Goal: Task Accomplishment & Management: Complete application form

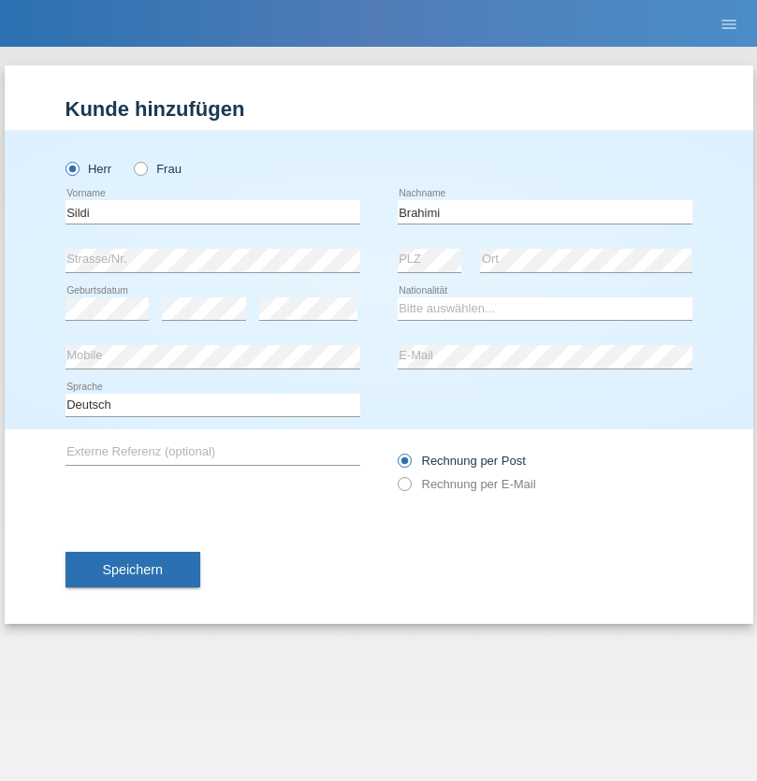
type input "Brahimi"
select select "DE"
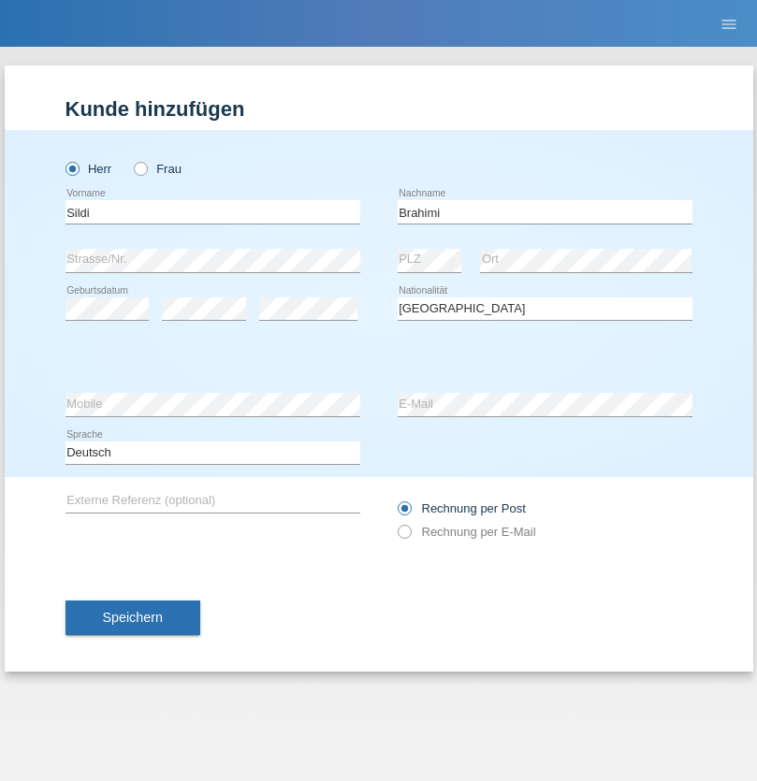
select select "C"
select select "15"
select select "10"
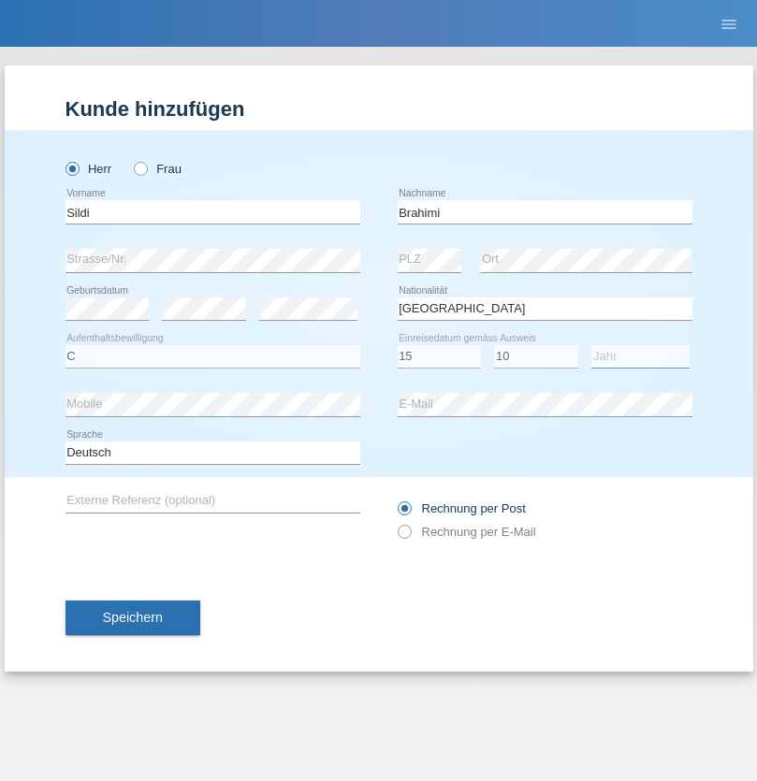
select select "2015"
select select "en"
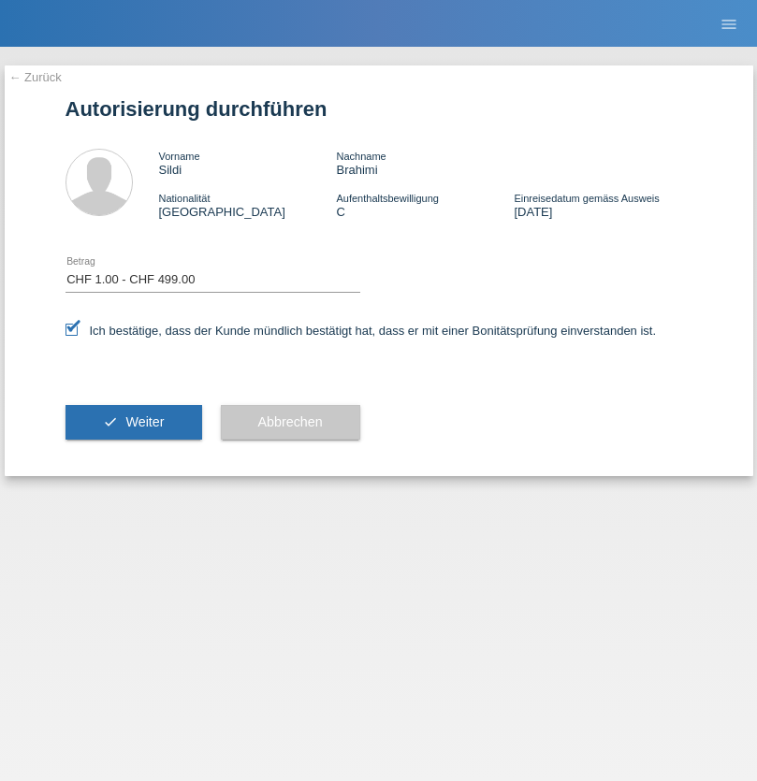
select select "1"
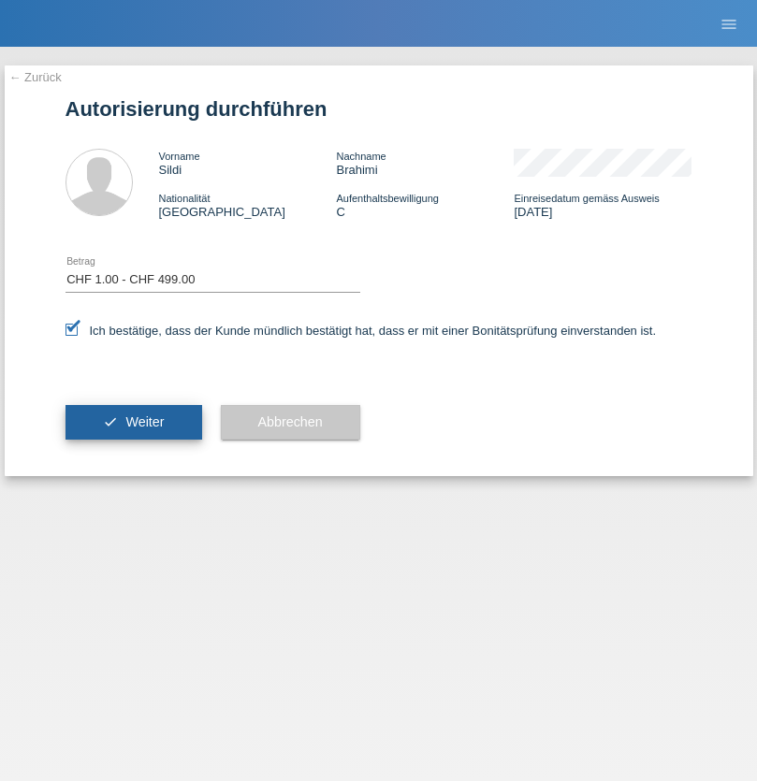
click at [133, 422] on span "Weiter" at bounding box center [144, 421] width 38 height 15
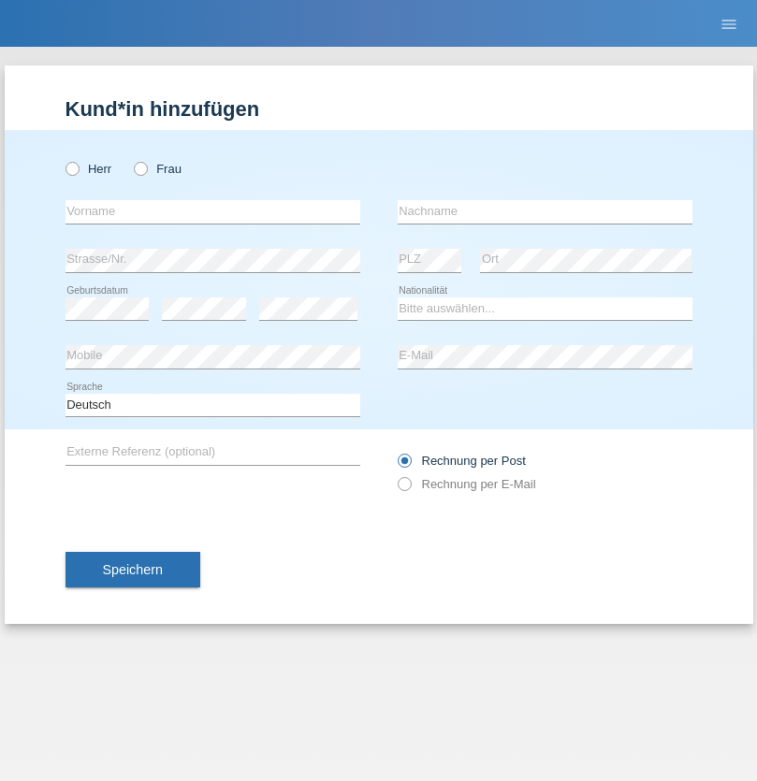
radio input "true"
click at [212, 211] on input "text" at bounding box center [212, 211] width 295 height 23
type input "Varga"
click at [544, 211] on input "text" at bounding box center [545, 211] width 295 height 23
type input "Florin"
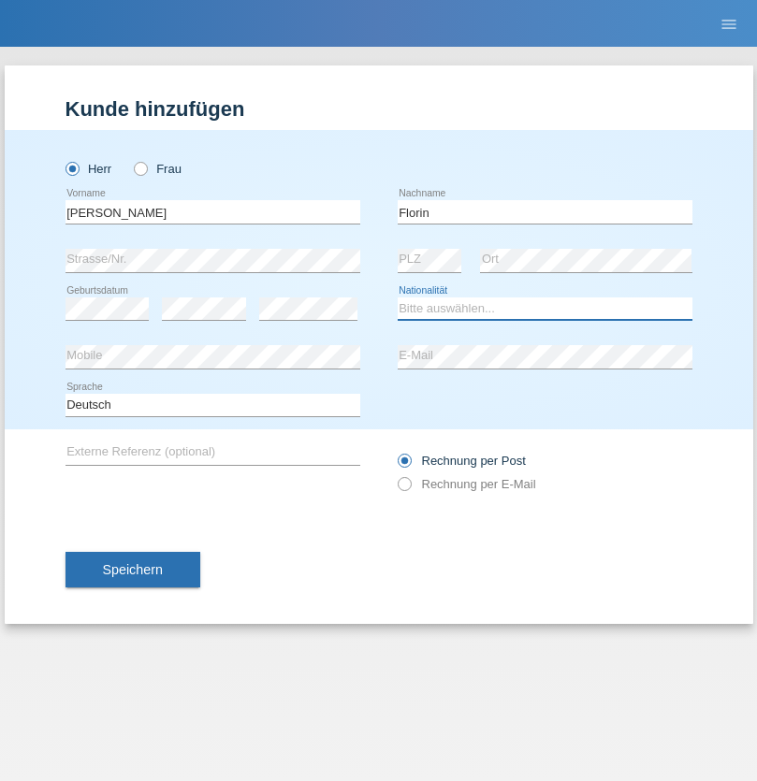
select select "RO"
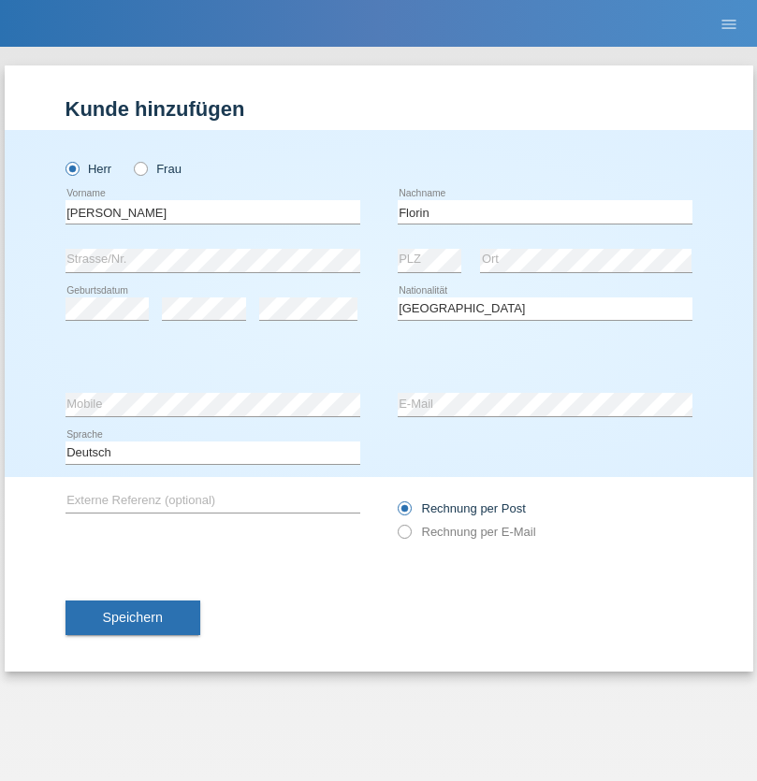
select select "C"
select select "29"
select select "02"
select select "2021"
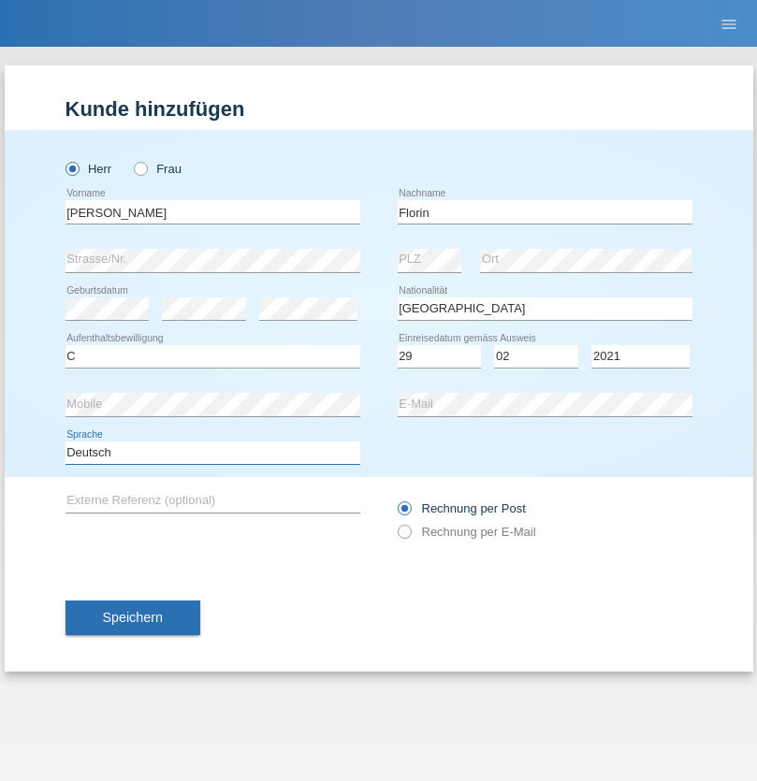
select select "en"
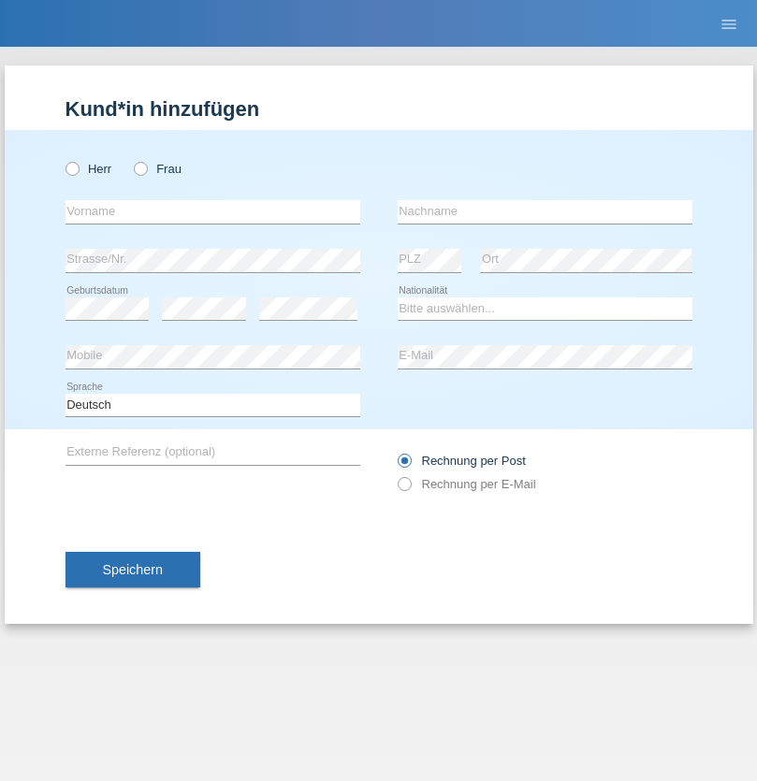
radio input "true"
click at [212, 211] on input "text" at bounding box center [212, 211] width 295 height 23
type input "Ruth"
click at [544, 211] on input "text" at bounding box center [545, 211] width 295 height 23
type input "Krebs"
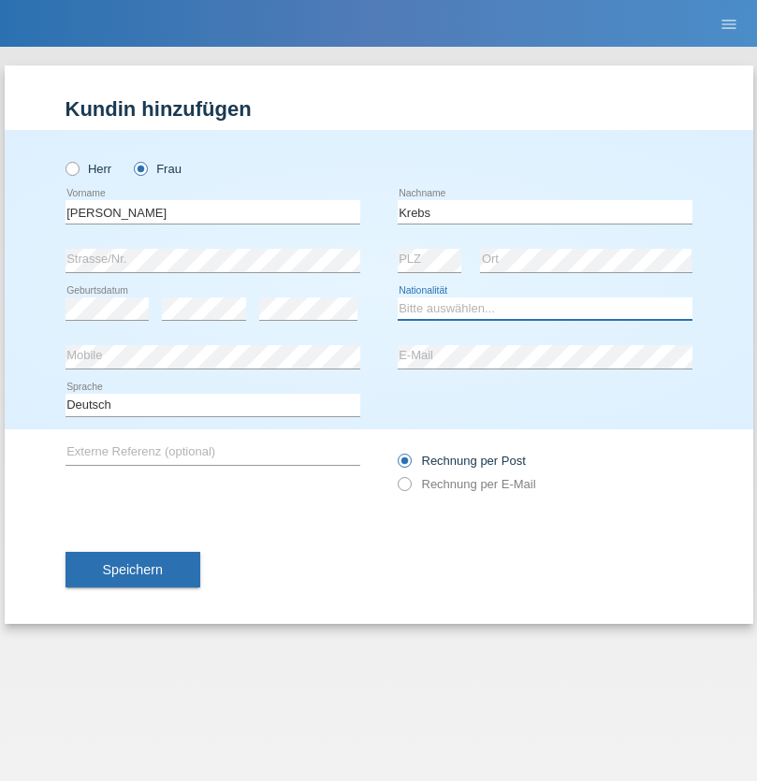
select select "CH"
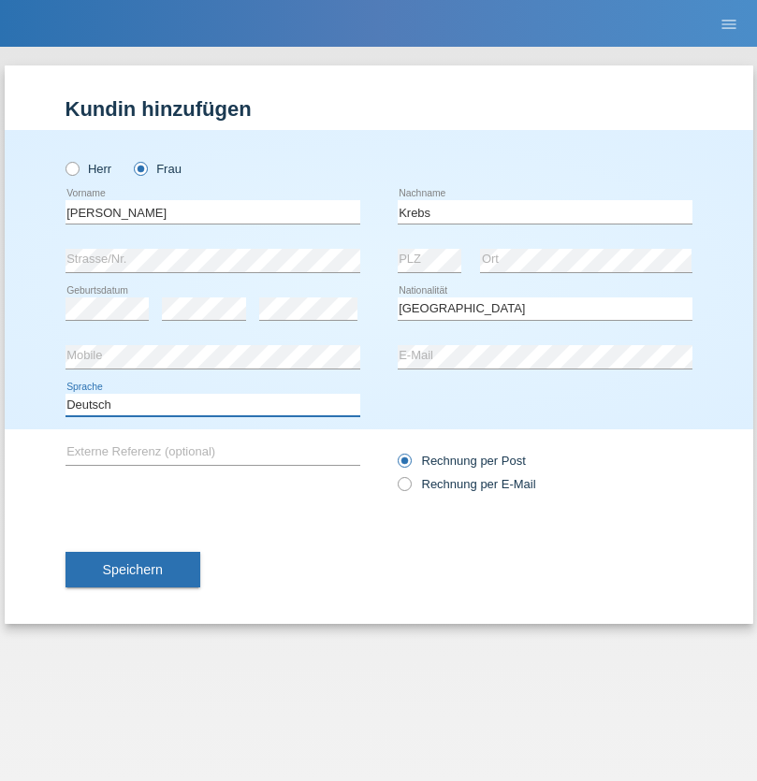
select select "en"
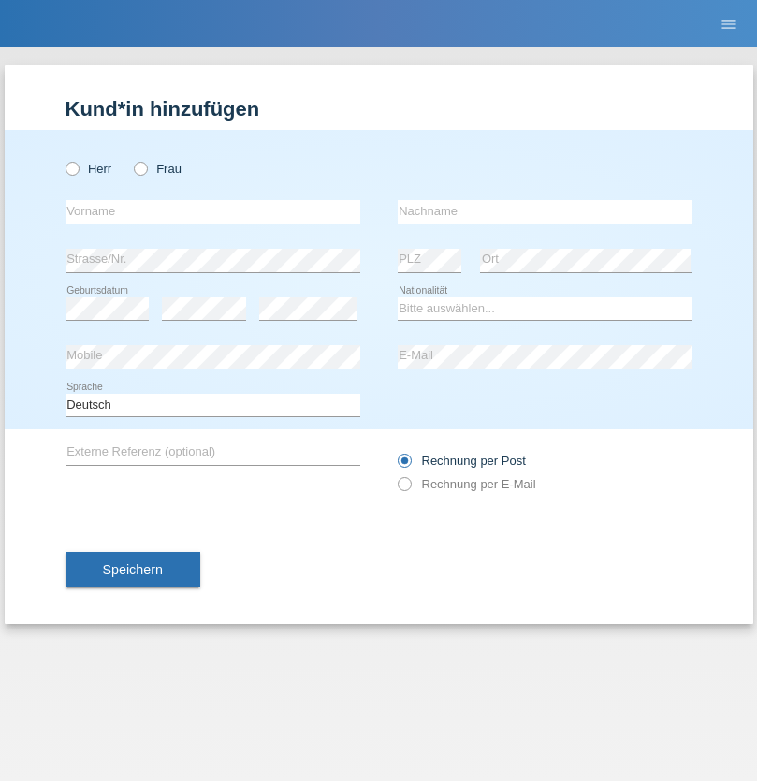
radio input "true"
click at [212, 211] on input "text" at bounding box center [212, 211] width 295 height 23
type input "Qovanaj"
click at [544, 211] on input "text" at bounding box center [545, 211] width 295 height 23
type input "Shaban"
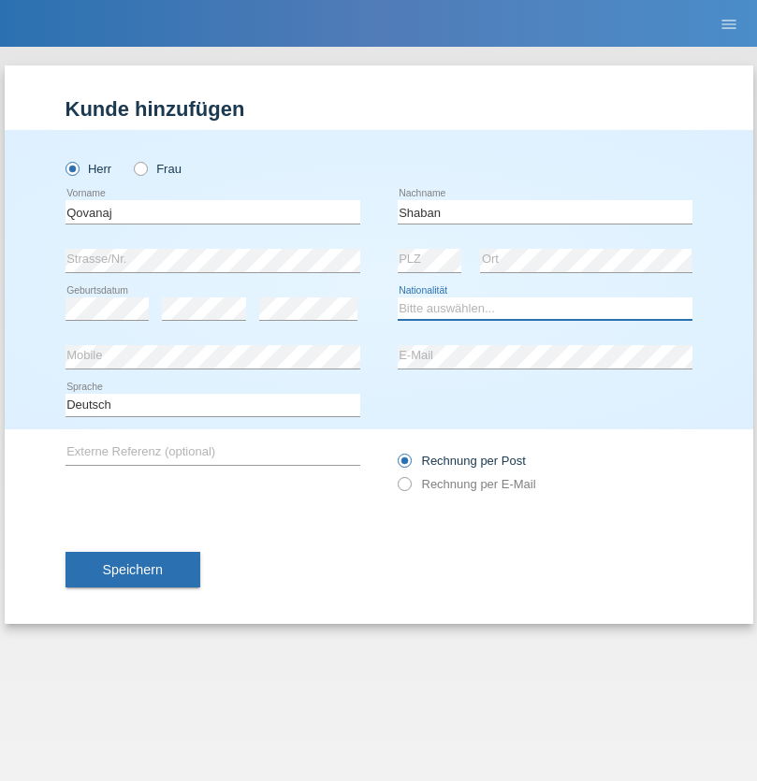
select select "CH"
radio input "true"
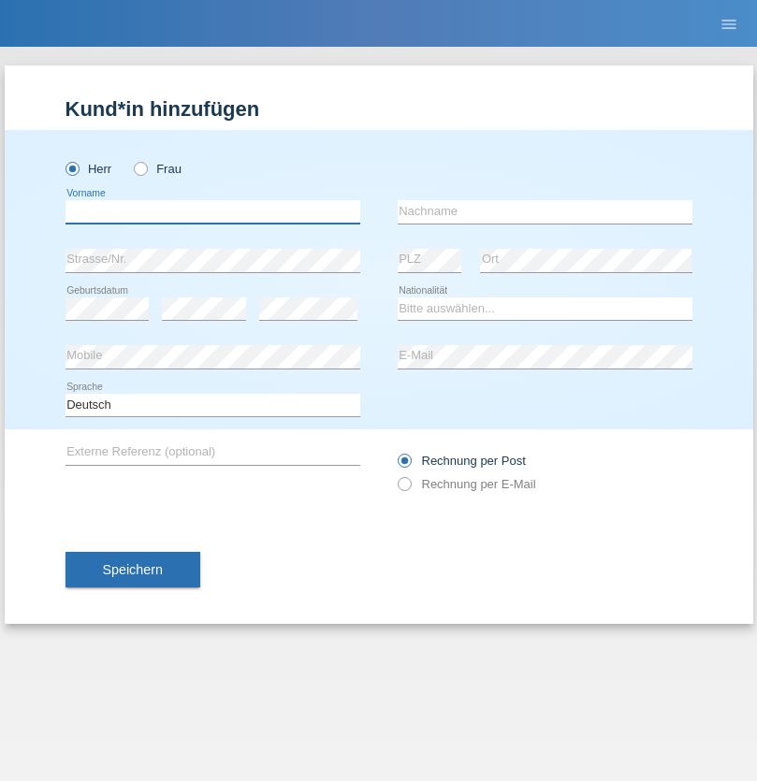
click at [212, 211] on input "text" at bounding box center [212, 211] width 295 height 23
type input "deari"
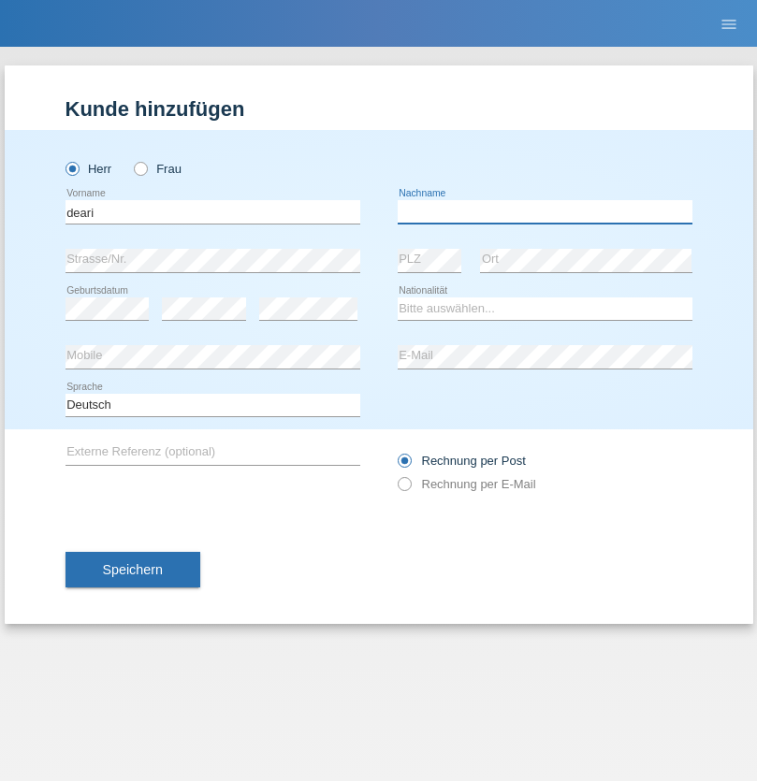
click at [544, 211] on input "text" at bounding box center [545, 211] width 295 height 23
type input "medjait"
select select "MK"
select select "C"
select select "18"
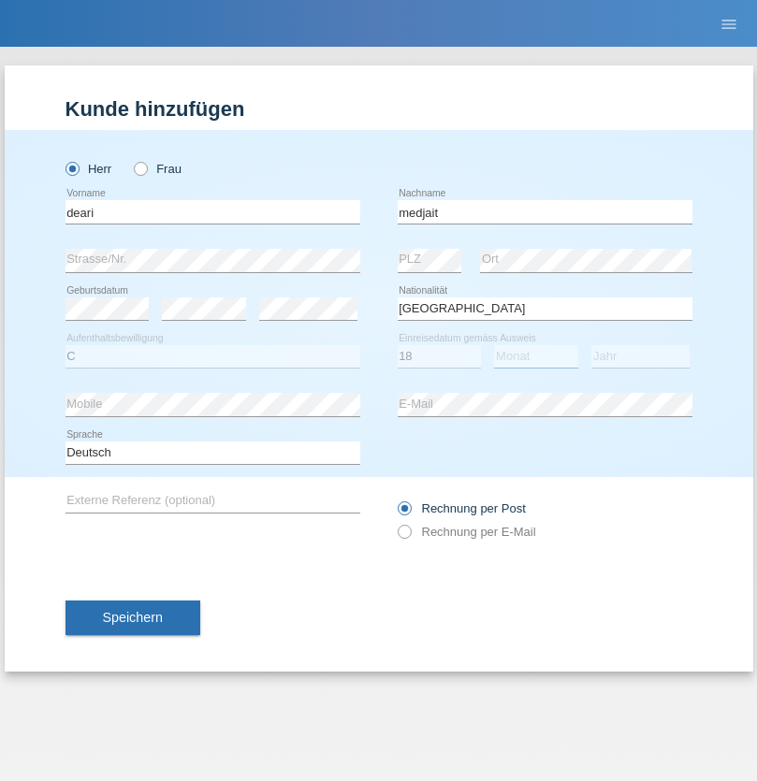
select select "08"
select select "1985"
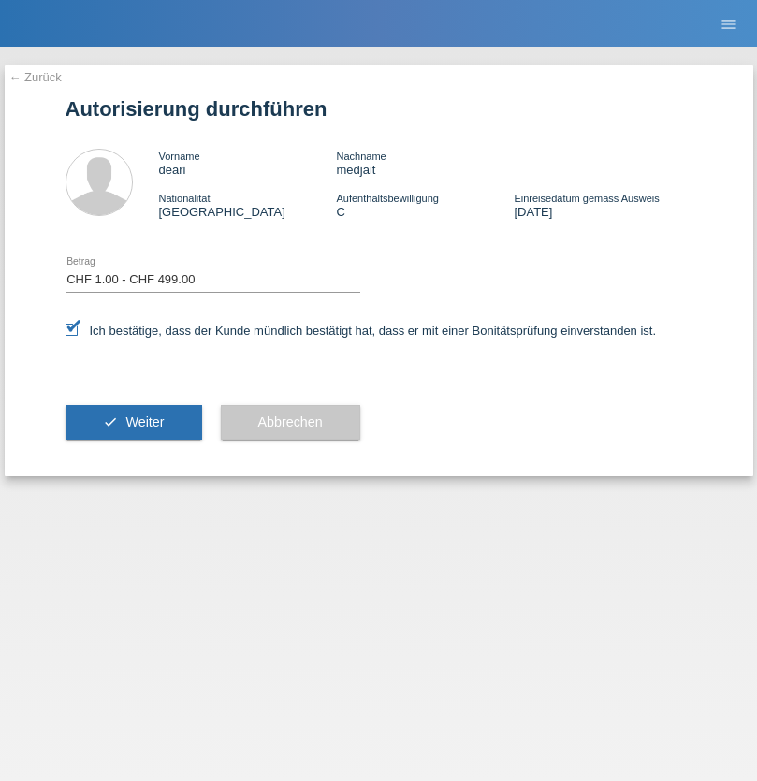
select select "1"
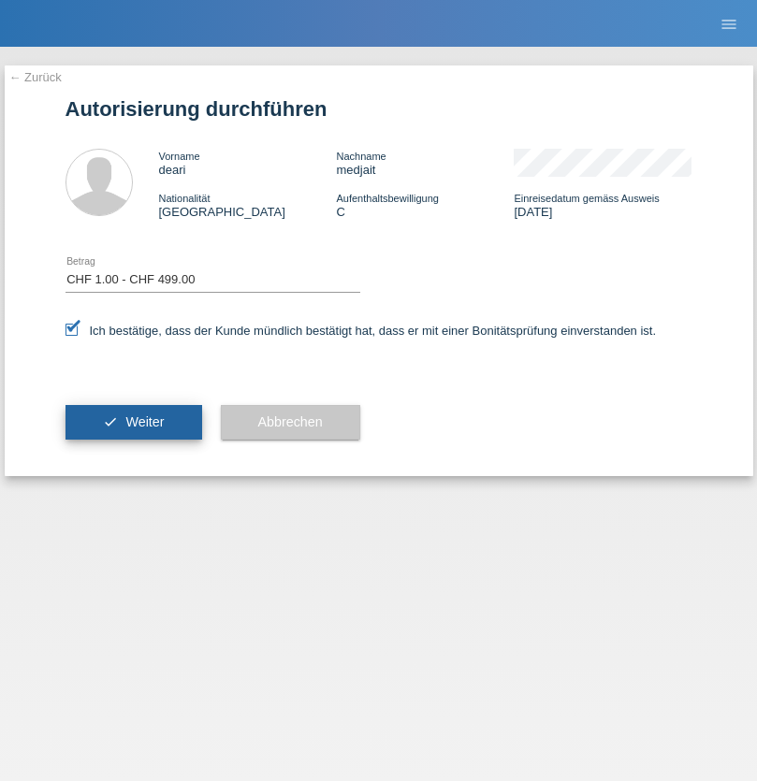
click at [133, 422] on span "Weiter" at bounding box center [144, 421] width 38 height 15
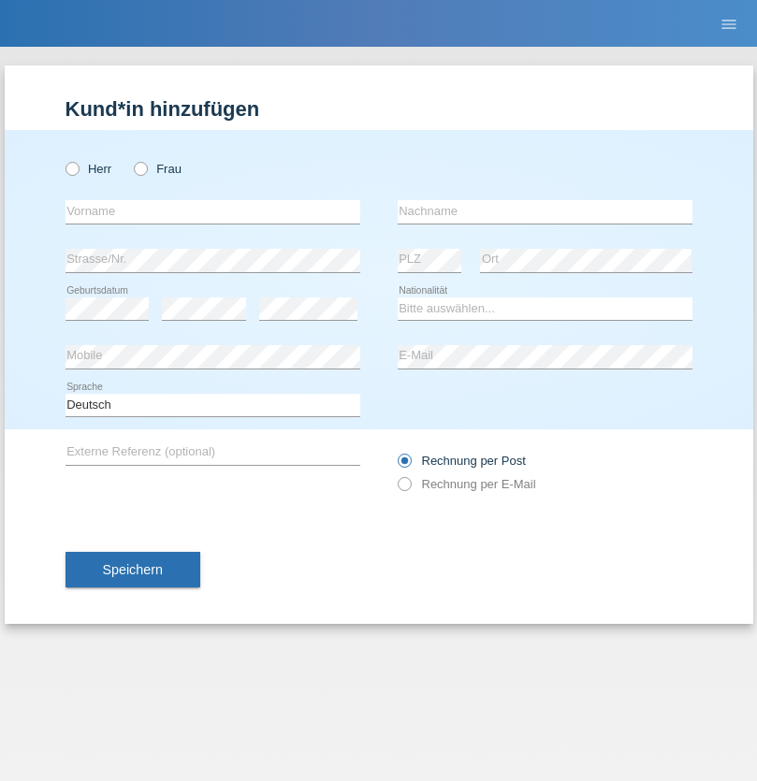
radio input "true"
click at [212, 211] on input "text" at bounding box center [212, 211] width 295 height 23
type input "Jordan Cade"
click at [544, 211] on input "text" at bounding box center [545, 211] width 295 height 23
type input "Schierbeck"
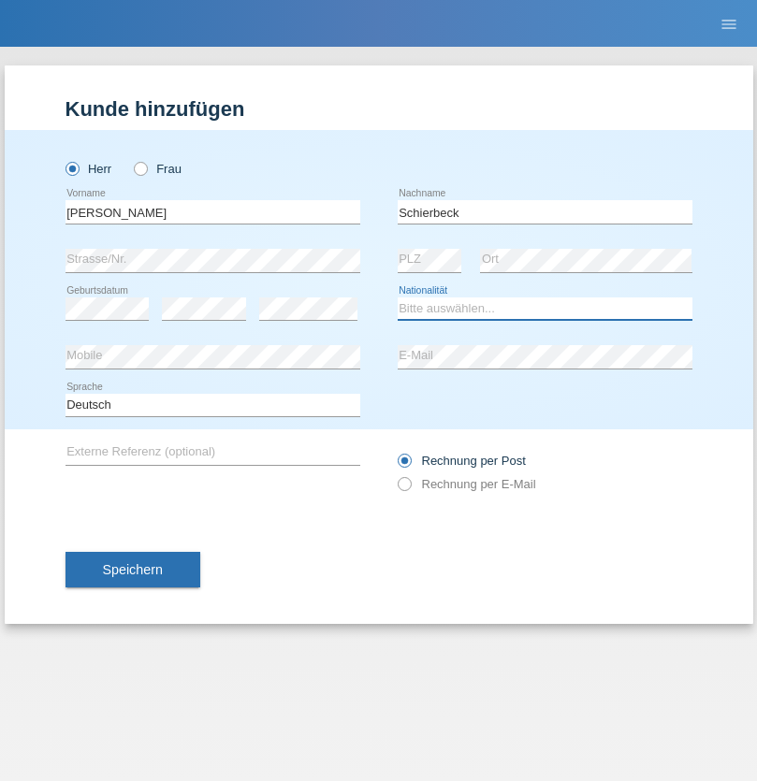
select select "CH"
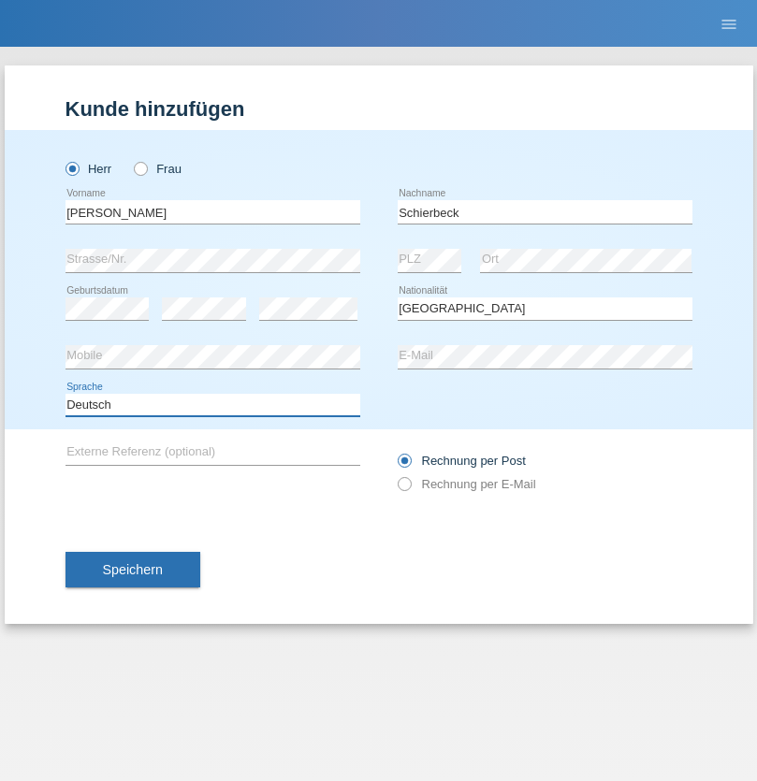
select select "en"
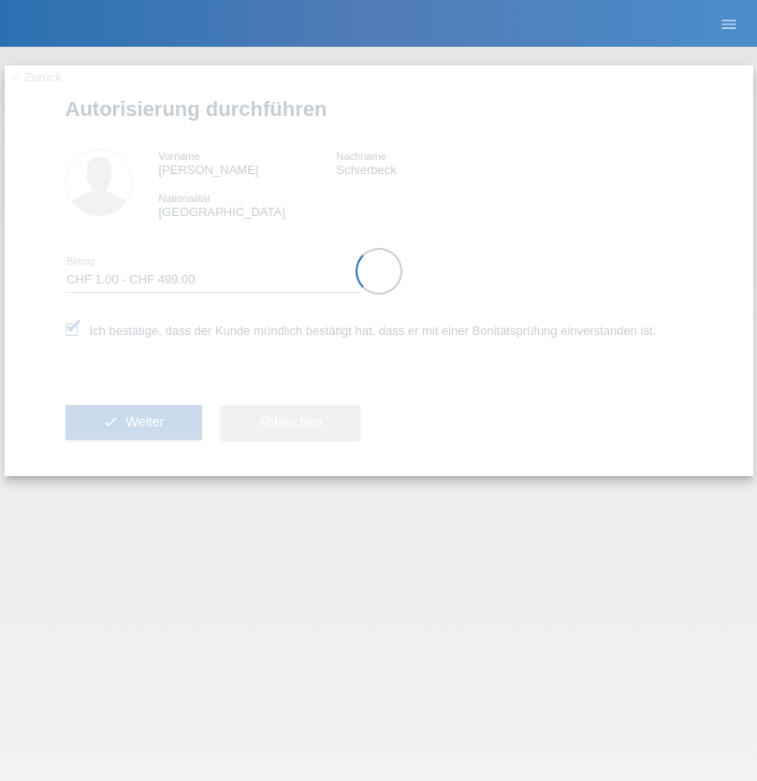
select select "1"
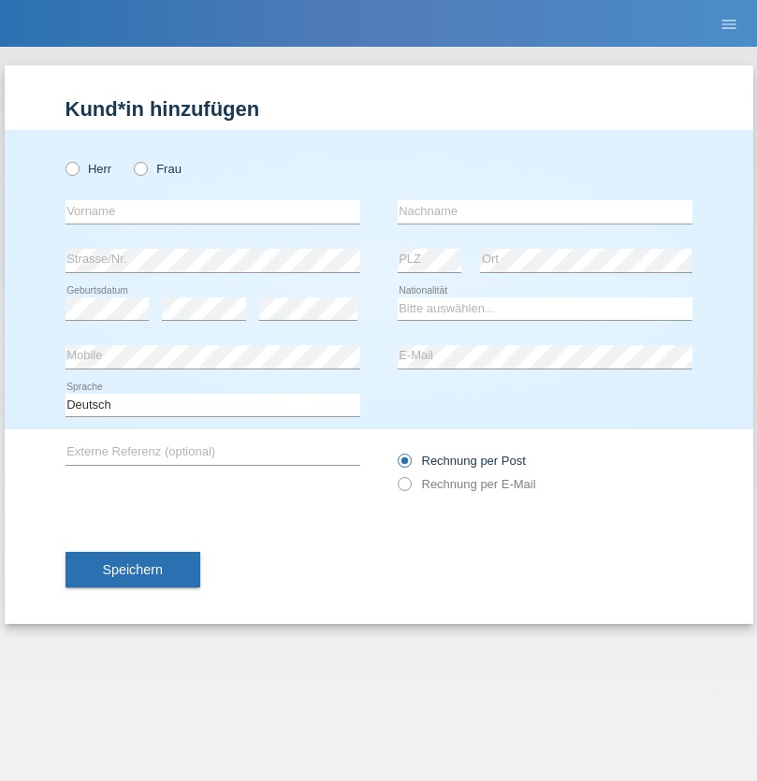
radio input "true"
click at [212, 211] on input "text" at bounding box center [212, 211] width 295 height 23
type input "Raja"
click at [544, 211] on input "text" at bounding box center [545, 211] width 295 height 23
type input "Khan"
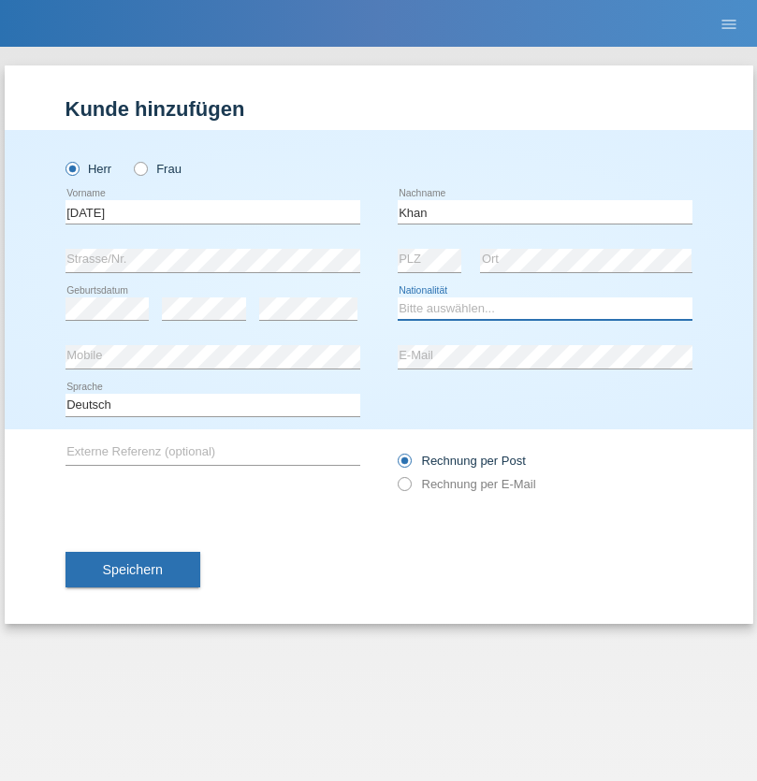
select select "PK"
select select "C"
select select "19"
select select "09"
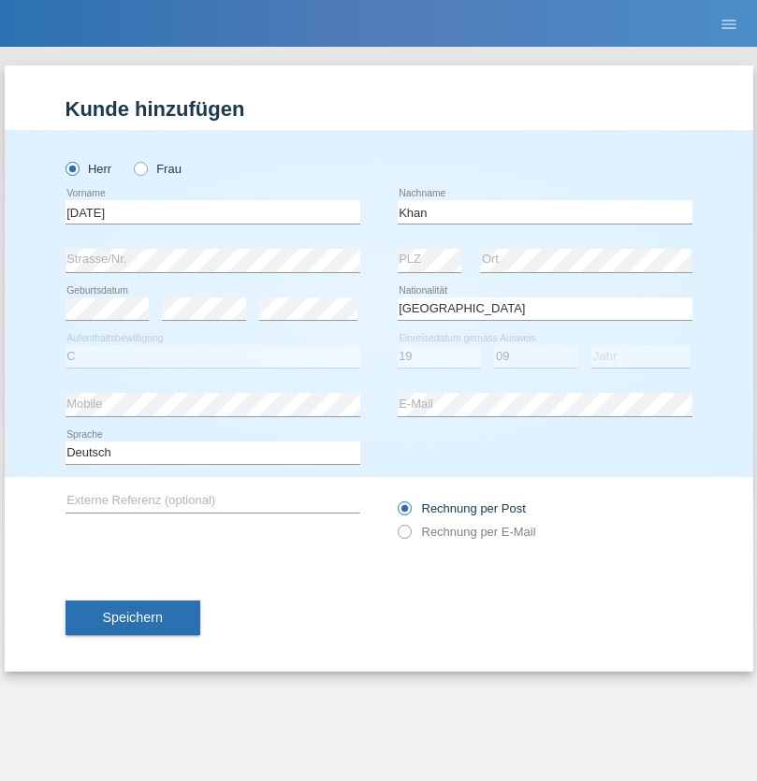
select select "1965"
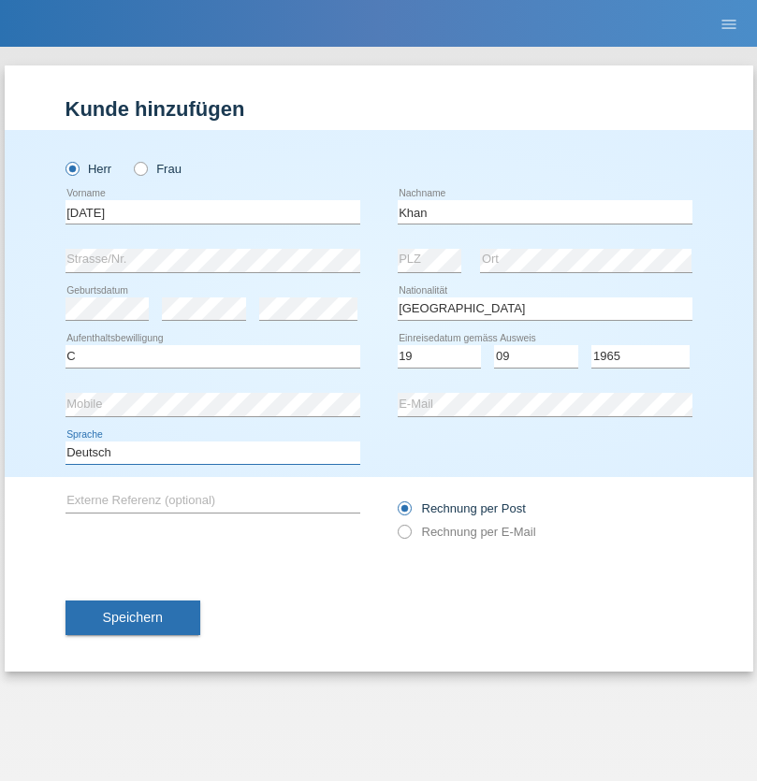
select select "en"
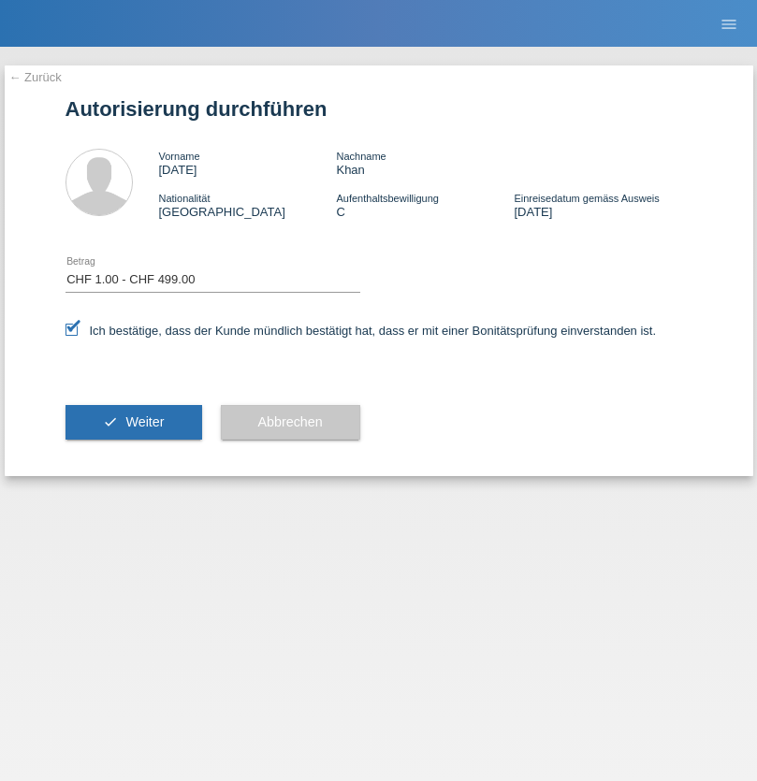
select select "1"
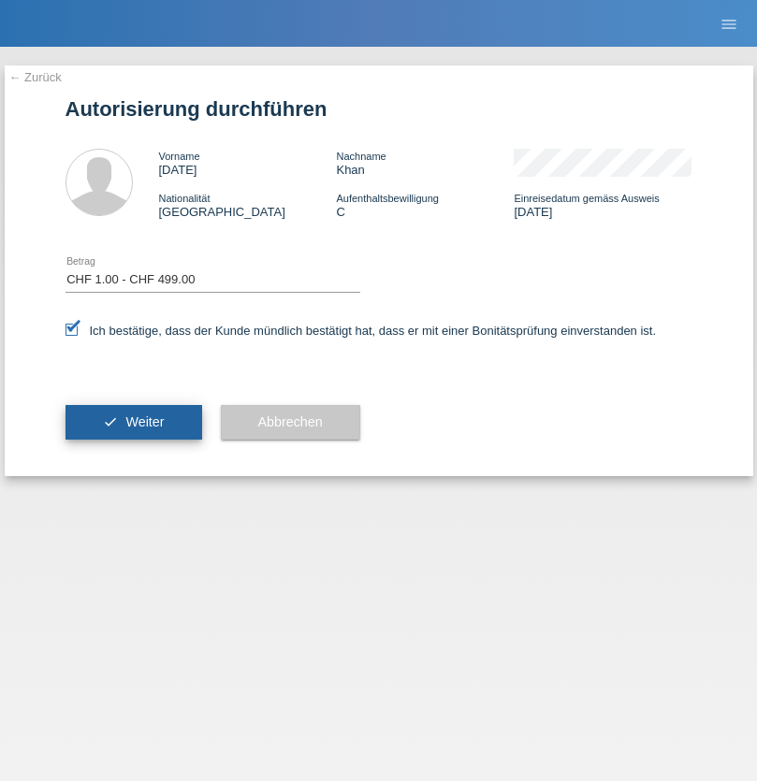
click at [133, 422] on span "Weiter" at bounding box center [144, 421] width 38 height 15
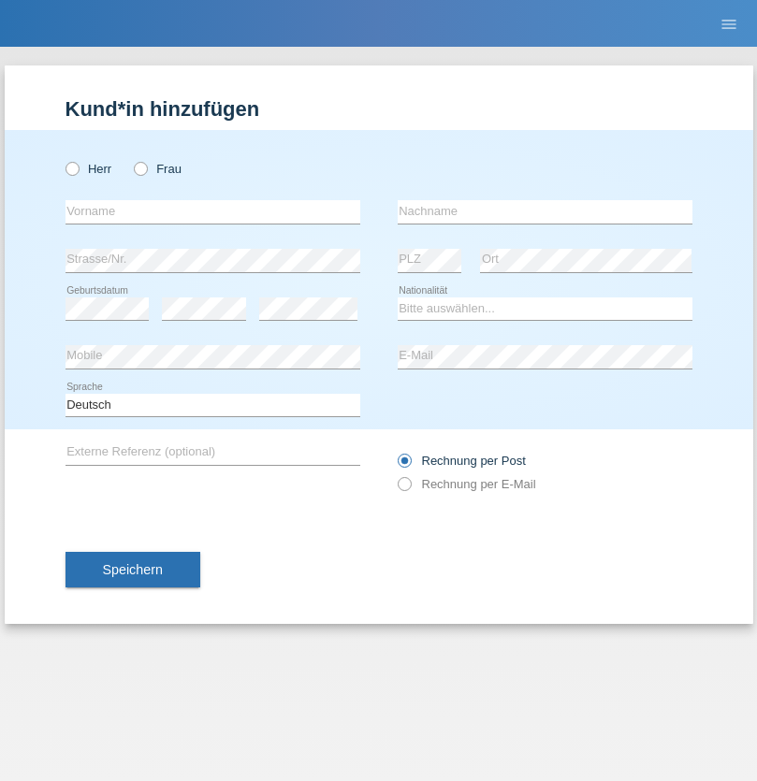
radio input "true"
click at [212, 211] on input "text" at bounding box center [212, 211] width 295 height 23
type input "Khan raja"
click at [544, 211] on input "text" at bounding box center [545, 211] width 295 height 23
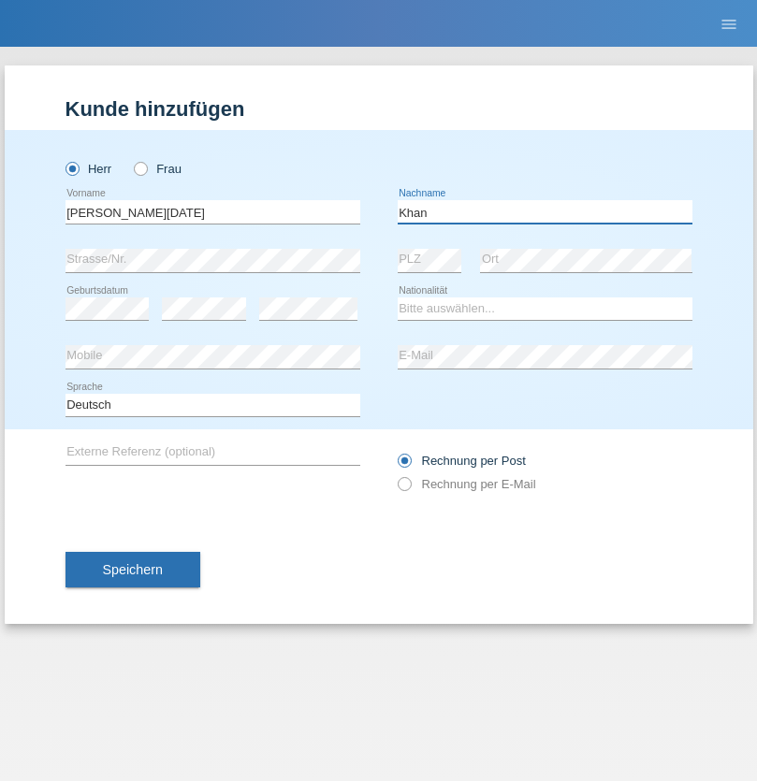
type input "Khan"
select select "PK"
select select "C"
select select "11"
select select "08"
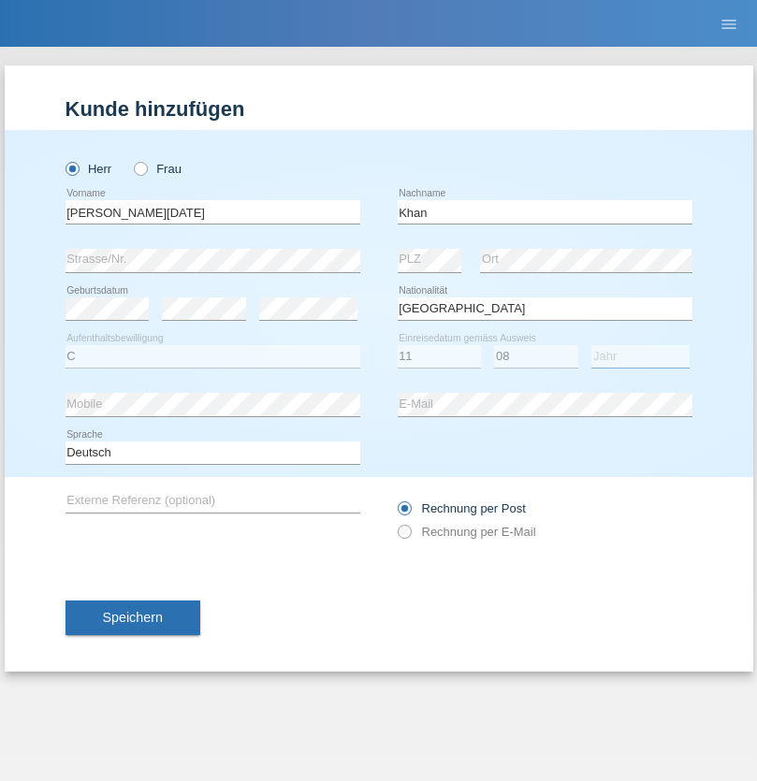
select select "1994"
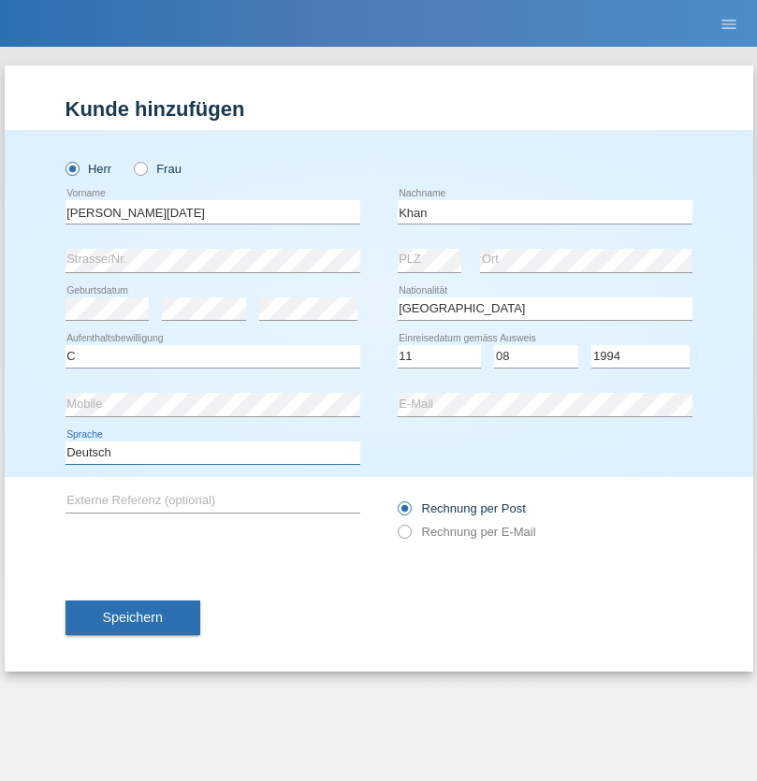
select select "en"
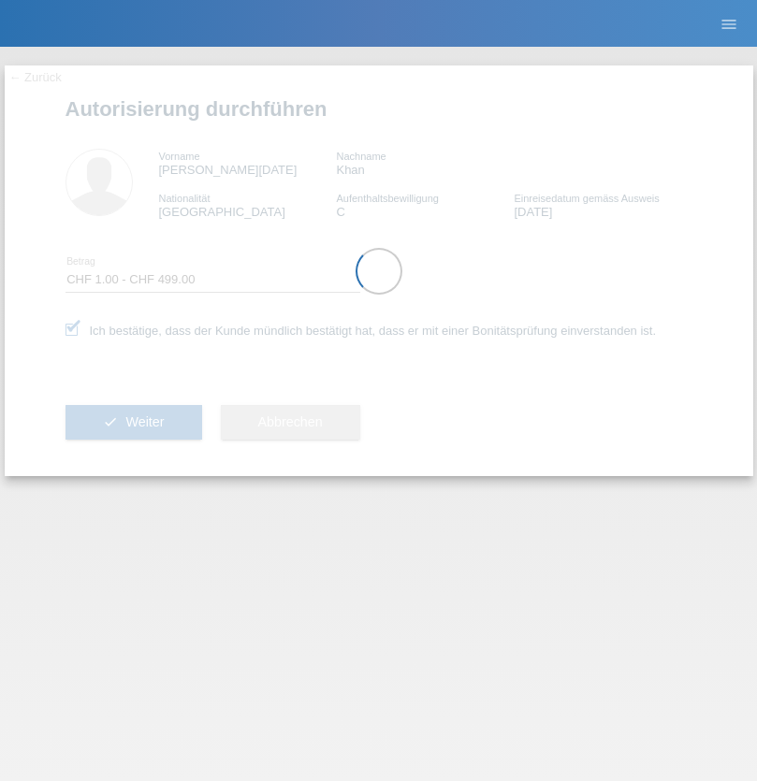
select select "1"
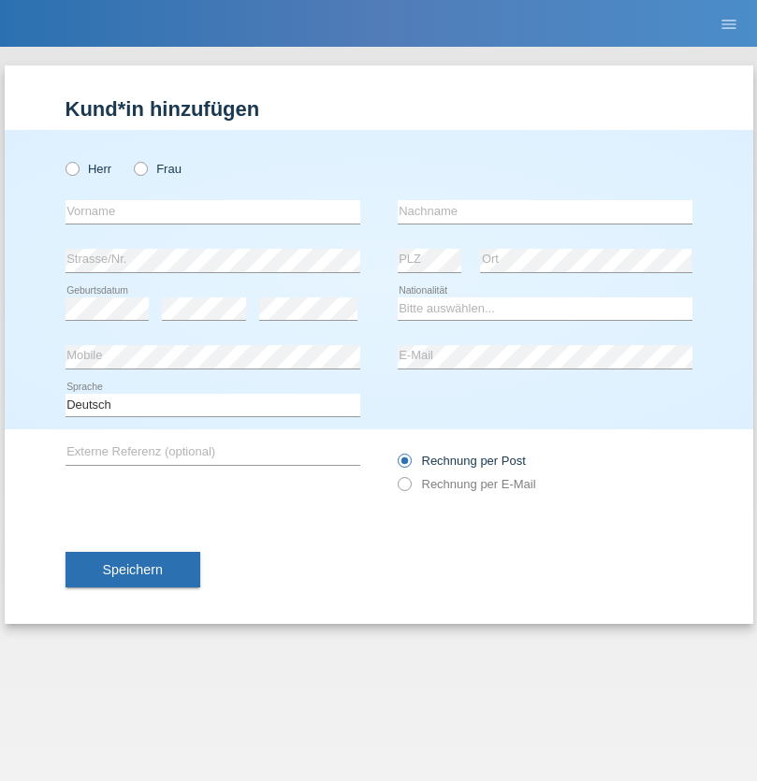
radio input "true"
click at [212, 211] on input "text" at bounding box center [212, 211] width 295 height 23
type input "[PERSON_NAME]"
click at [544, 211] on input "text" at bounding box center [545, 211] width 295 height 23
type input "Bachofen"
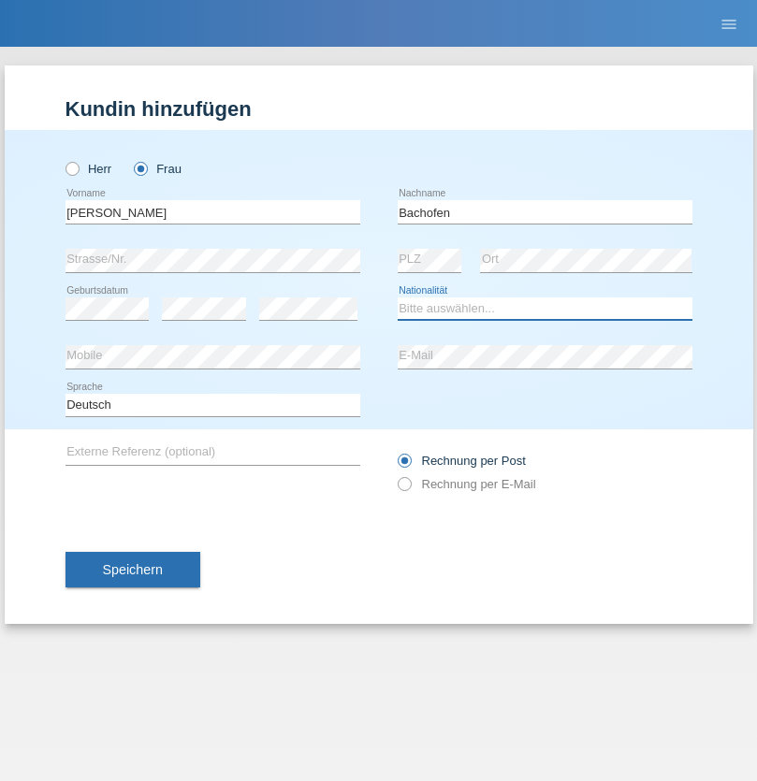
select select "CH"
radio input "true"
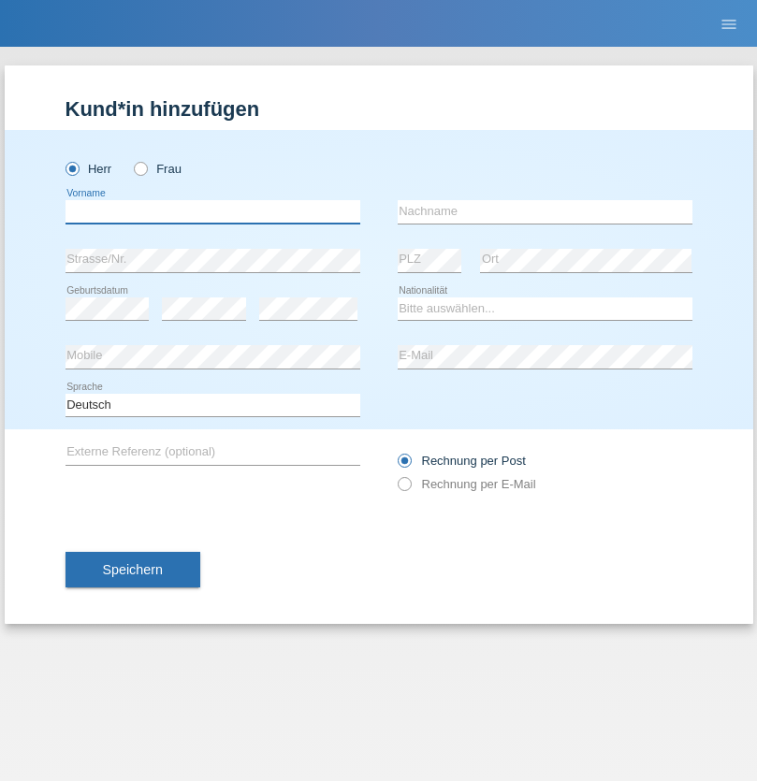
click at [212, 211] on input "text" at bounding box center [212, 211] width 295 height 23
type input "Volkan"
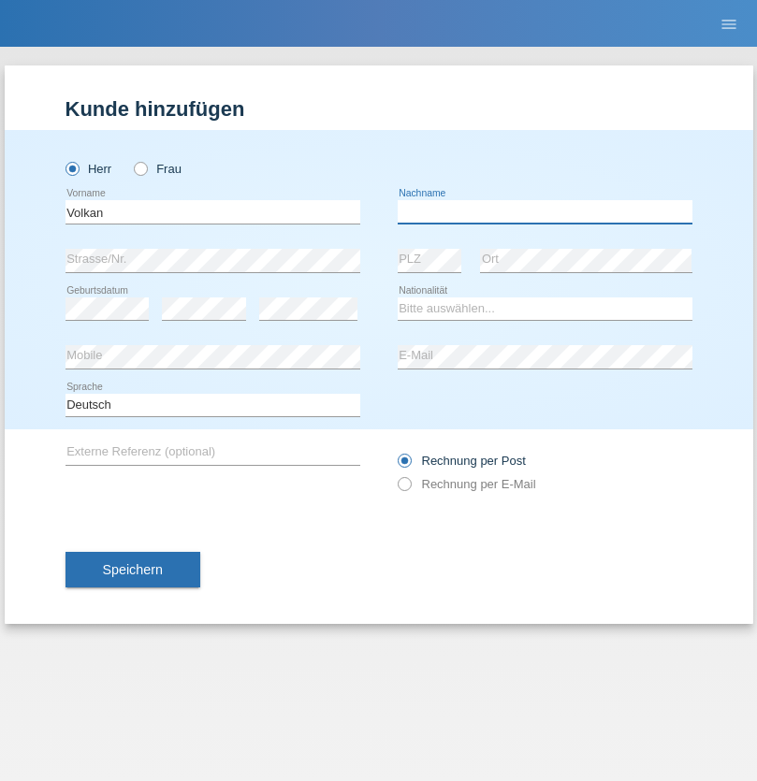
click at [544, 211] on input "text" at bounding box center [545, 211] width 295 height 23
type input "Laçın"
select select "TR"
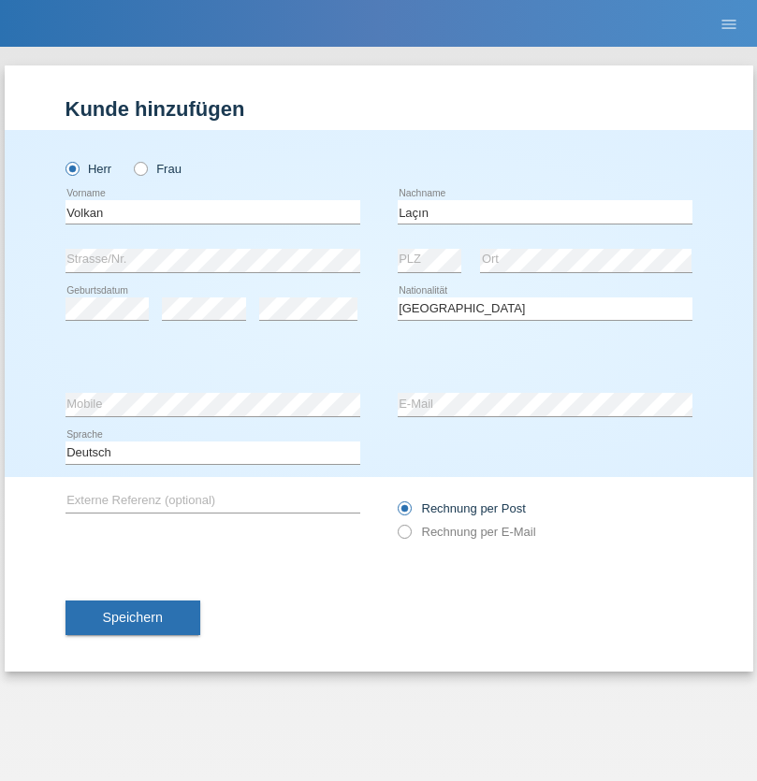
select select "C"
select select "06"
select select "04"
select select "2021"
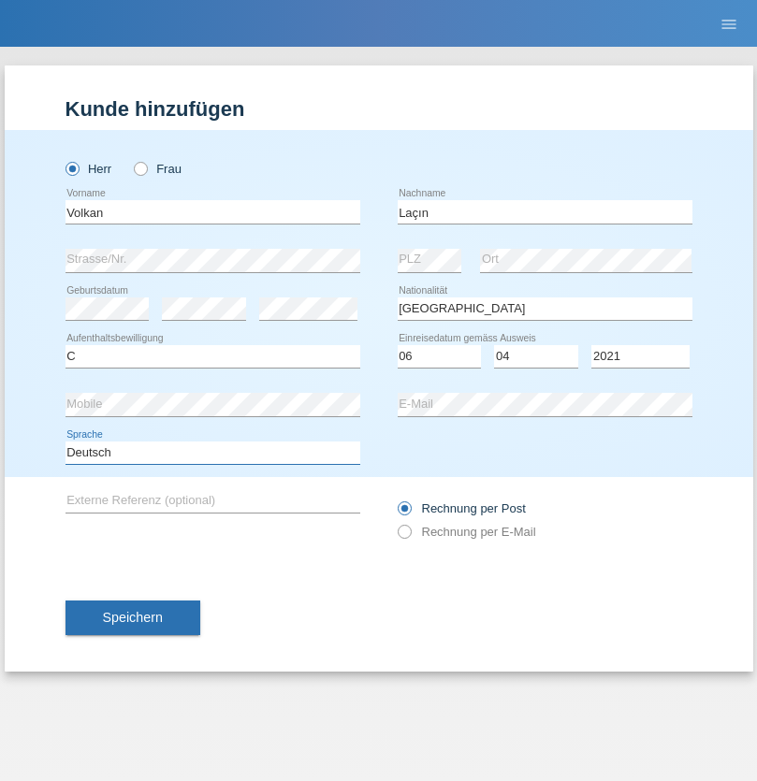
select select "en"
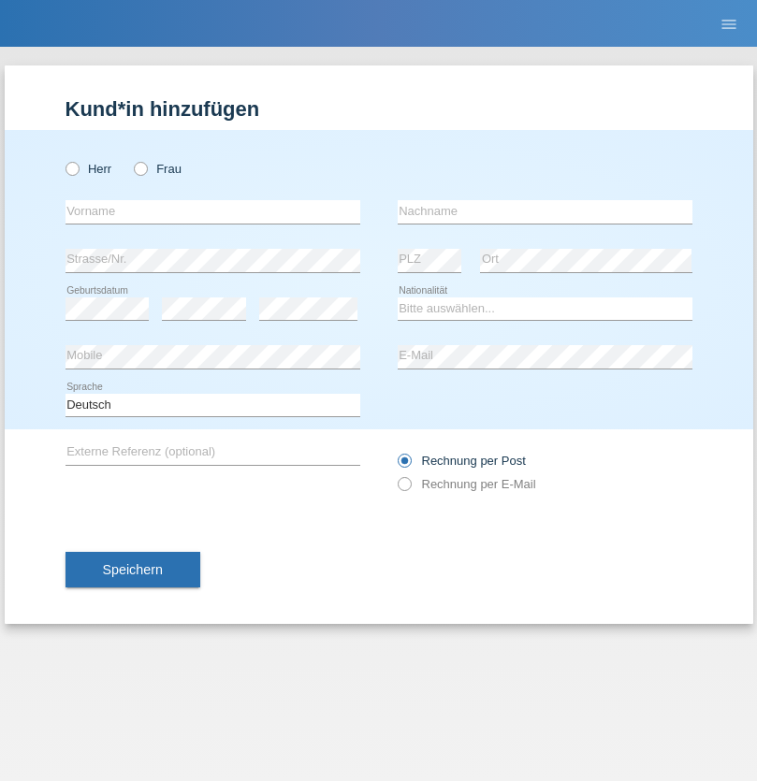
radio input "true"
click at [212, 211] on input "text" at bounding box center [212, 211] width 295 height 23
type input "Volkan"
click at [544, 211] on input "text" at bounding box center [545, 211] width 295 height 23
type input "Laçın"
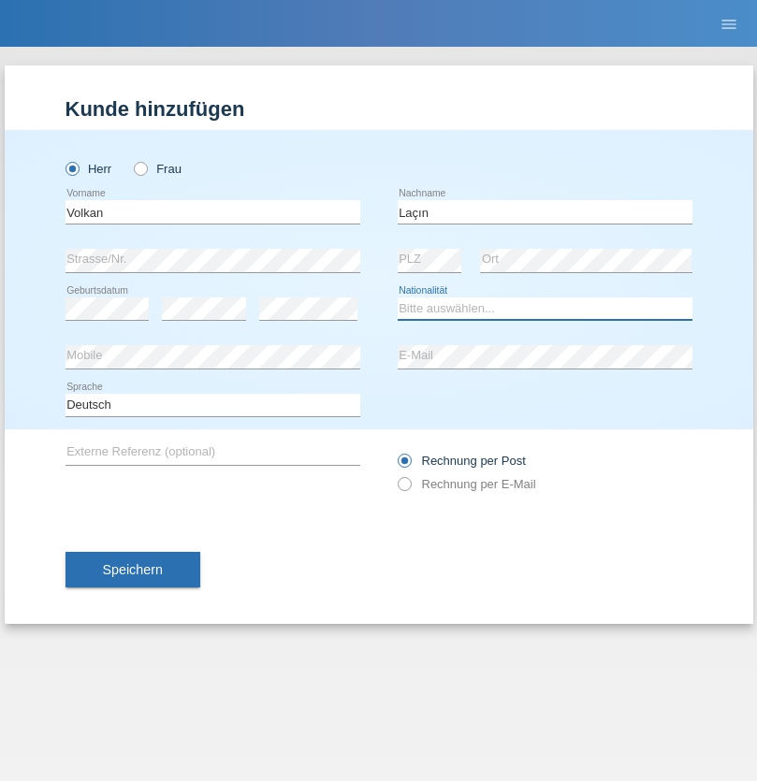
select select "TR"
select select "C"
select select "06"
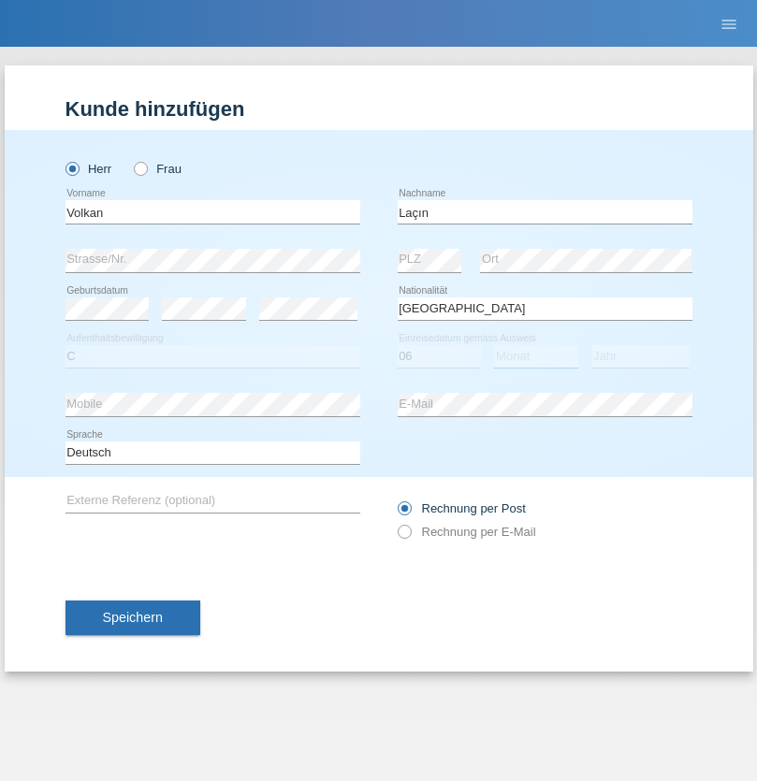
select select "04"
select select "2021"
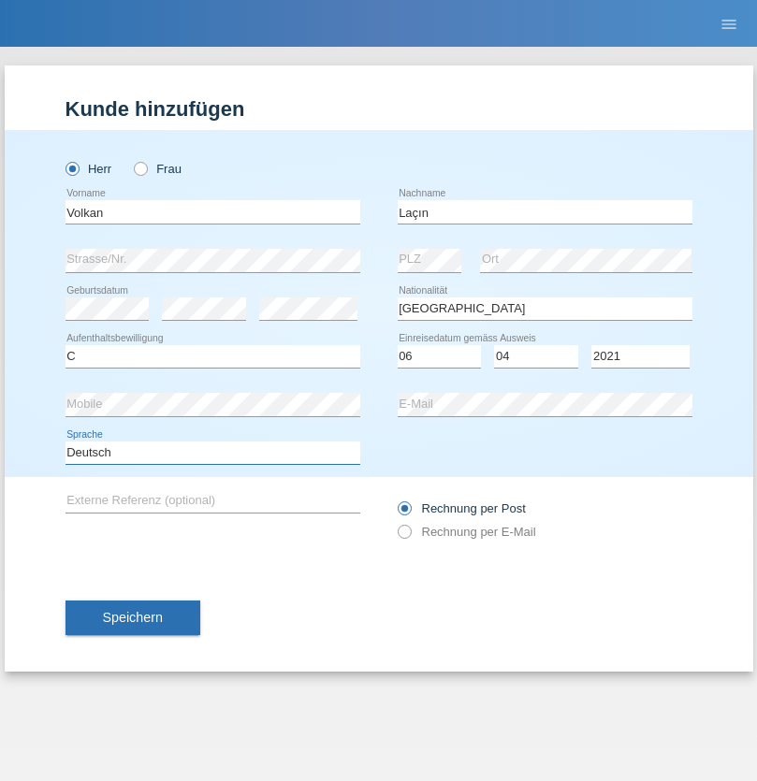
select select "en"
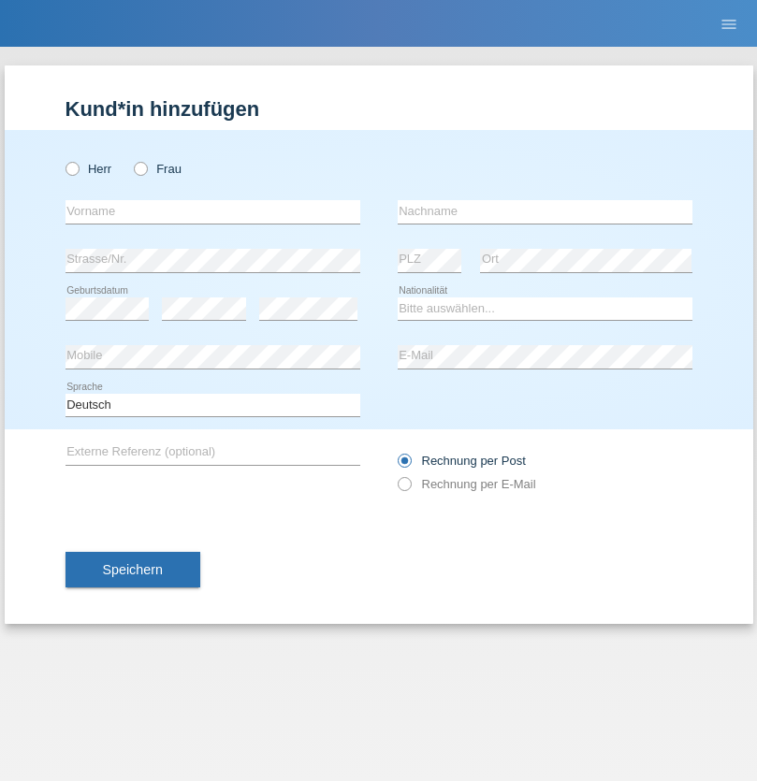
radio input "true"
click at [212, 211] on input "text" at bounding box center [212, 211] width 295 height 23
type input "[PERSON_NAME]"
click at [544, 211] on input "text" at bounding box center [545, 211] width 295 height 23
type input "löffel"
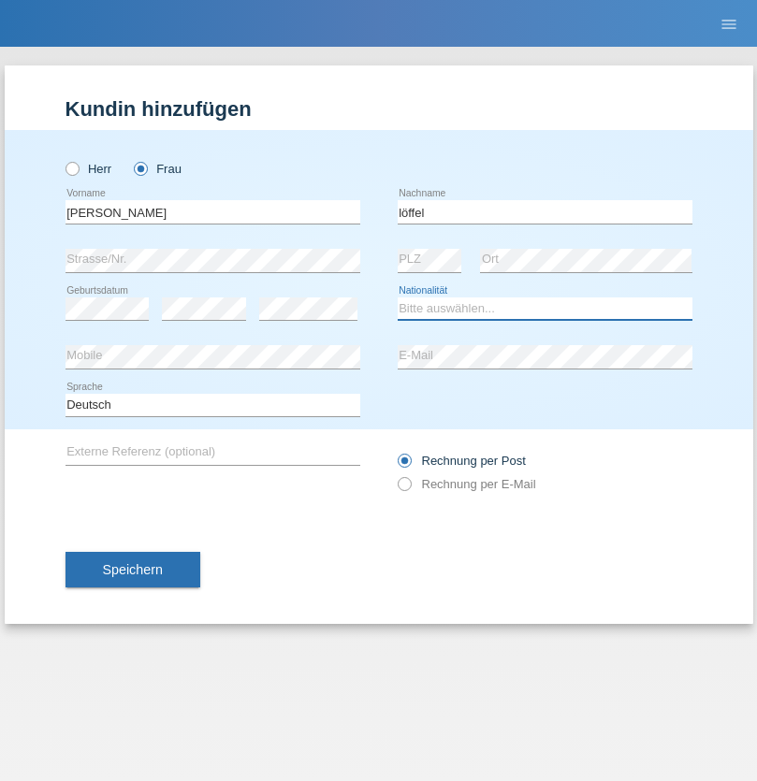
select select "CH"
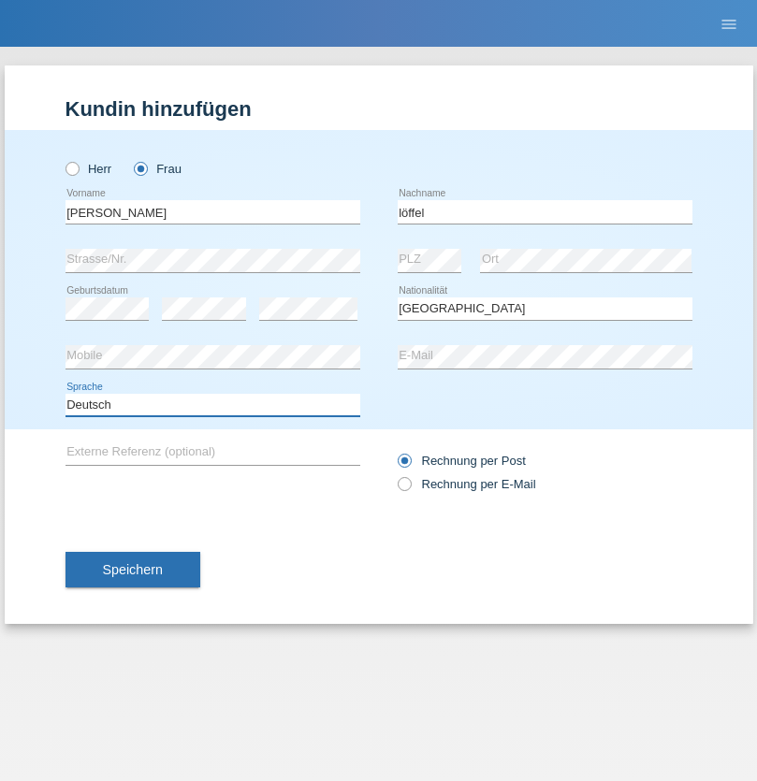
select select "en"
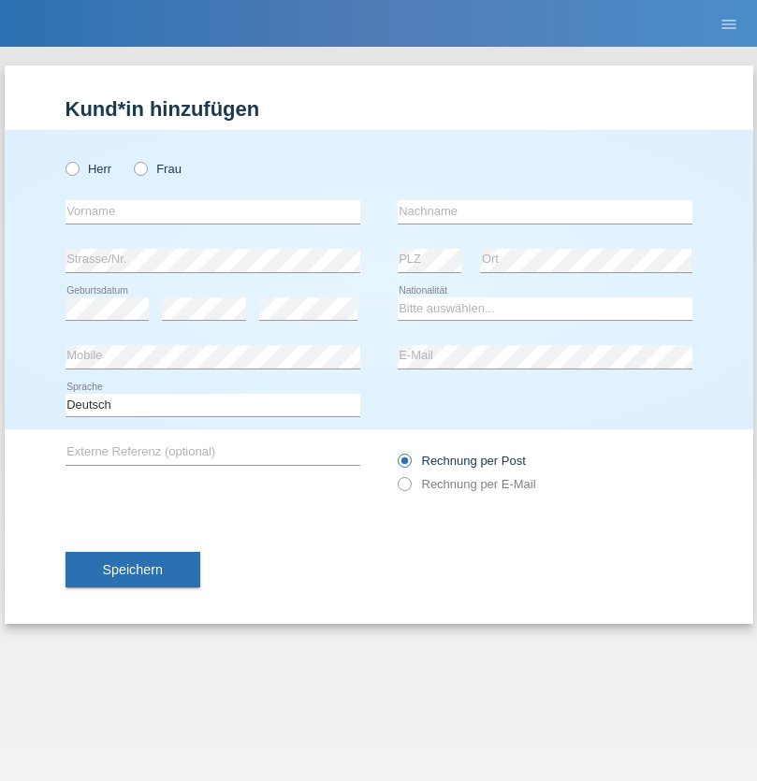
radio input "true"
click at [212, 211] on input "text" at bounding box center [212, 211] width 295 height 23
type input "Matusa"
click at [544, 211] on input "text" at bounding box center [545, 211] width 295 height 23
type input "Marian valentin"
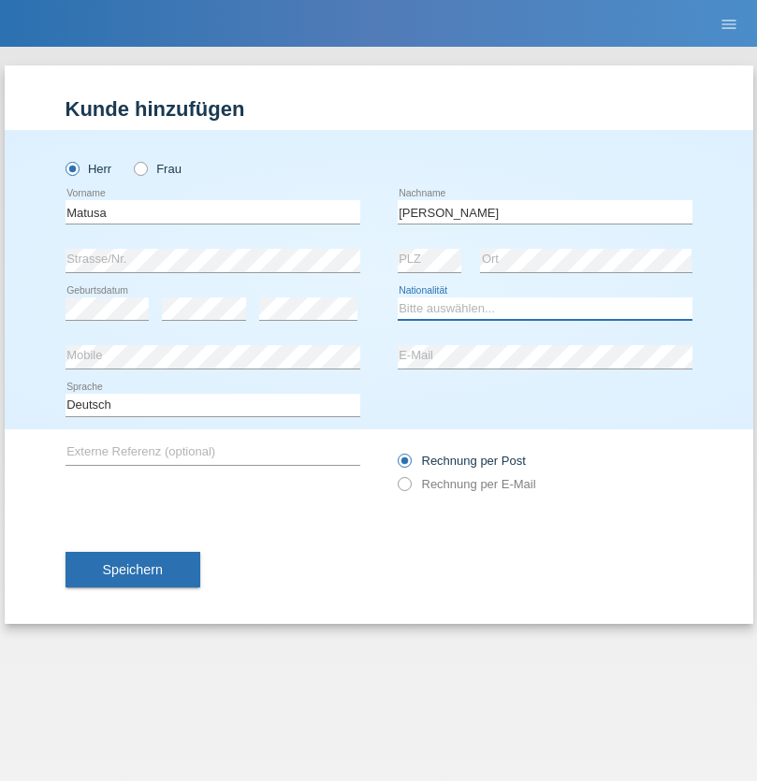
select select "RO"
select select "C"
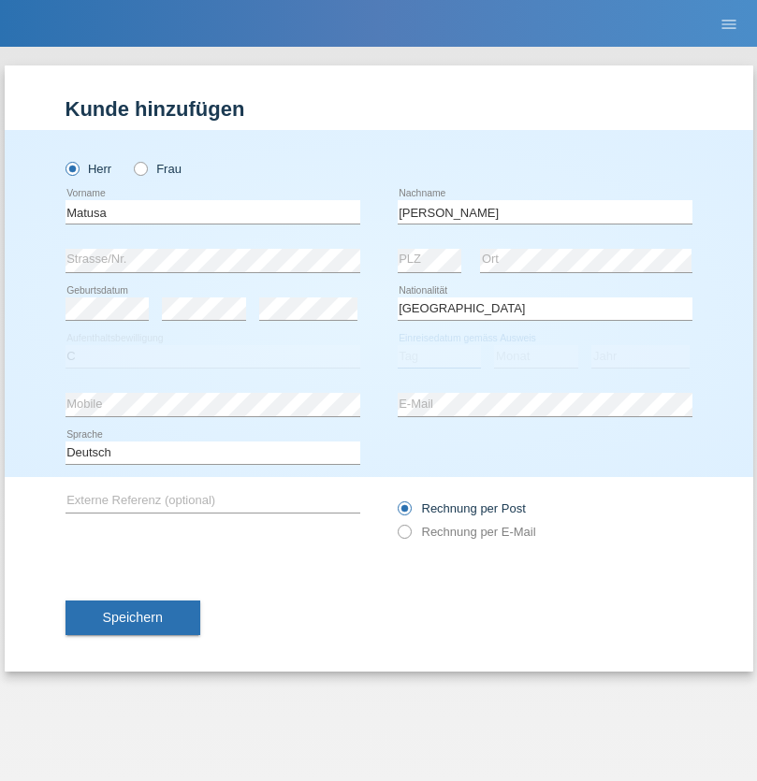
select select "01"
select select "06"
select select "2016"
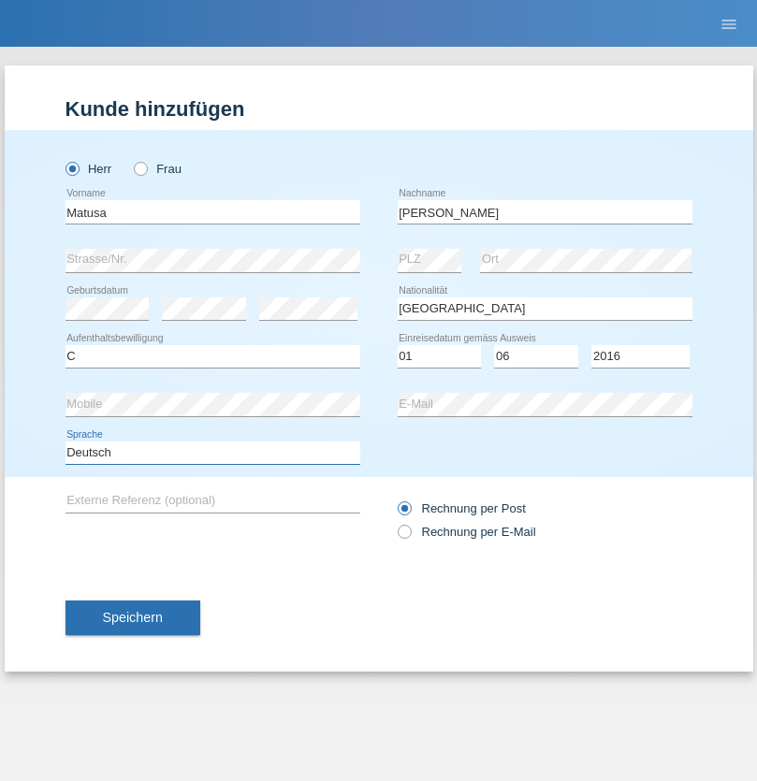
select select "en"
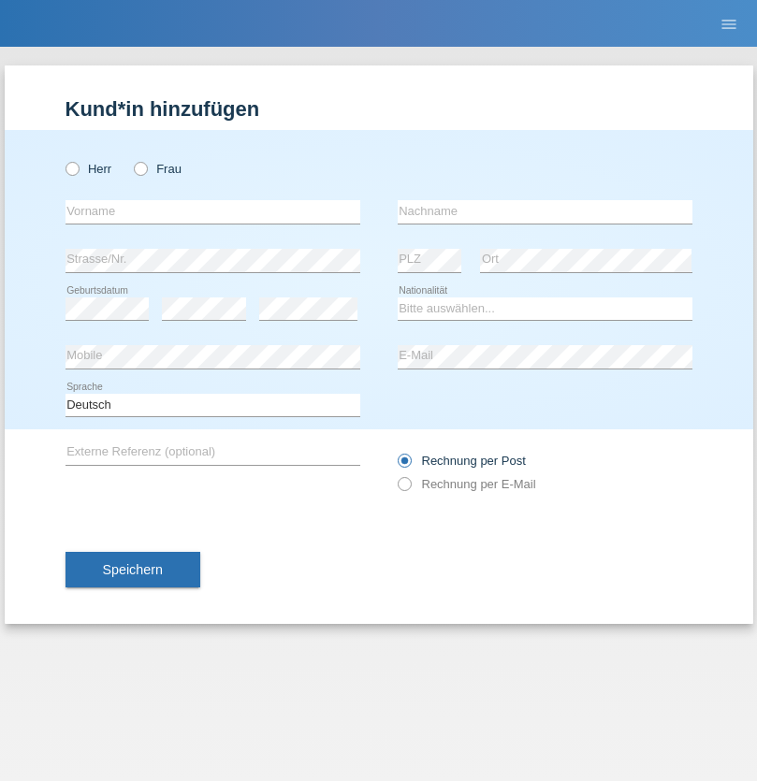
radio input "true"
click at [212, 211] on input "text" at bounding box center [212, 211] width 295 height 23
type input "[PERSON_NAME]"
click at [544, 211] on input "text" at bounding box center [545, 211] width 295 height 23
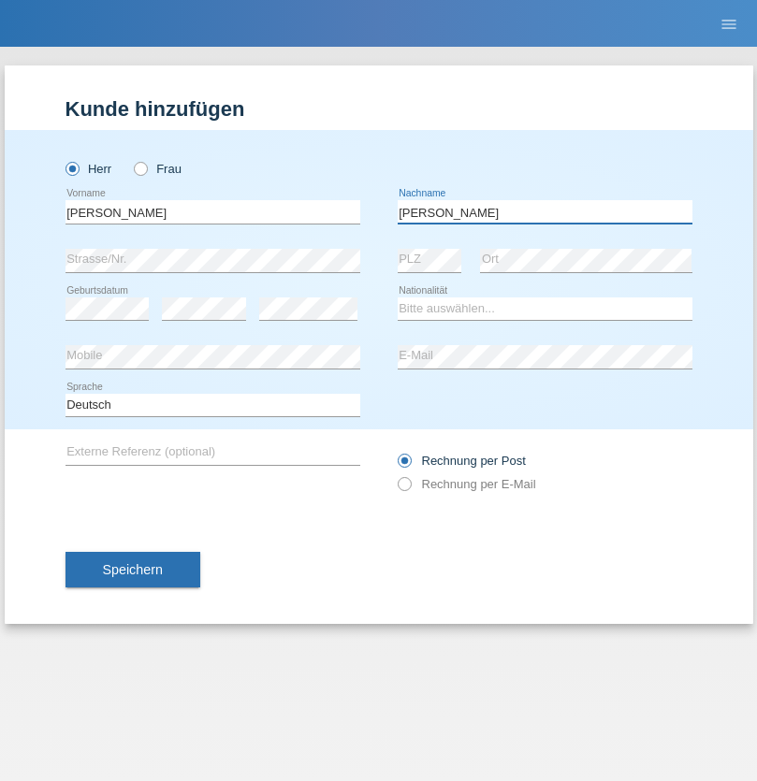
type input "[PERSON_NAME]"
select select "CH"
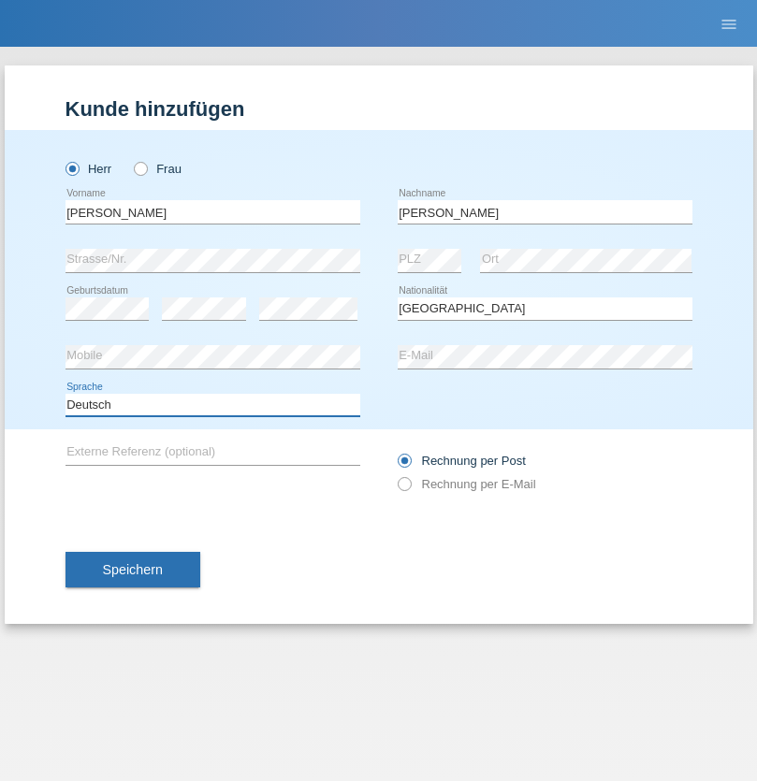
select select "en"
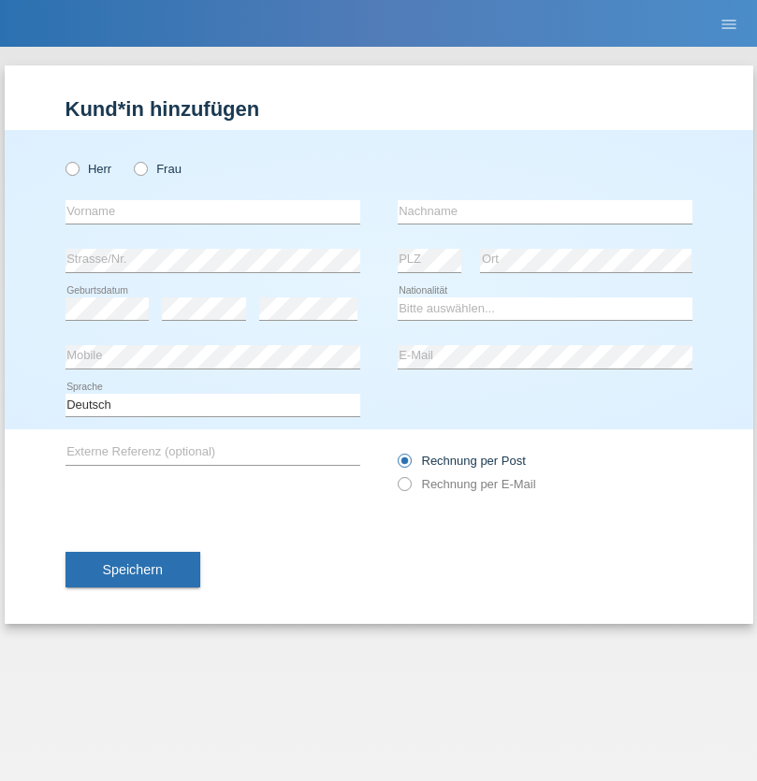
radio input "true"
click at [212, 211] on input "text" at bounding box center [212, 211] width 295 height 23
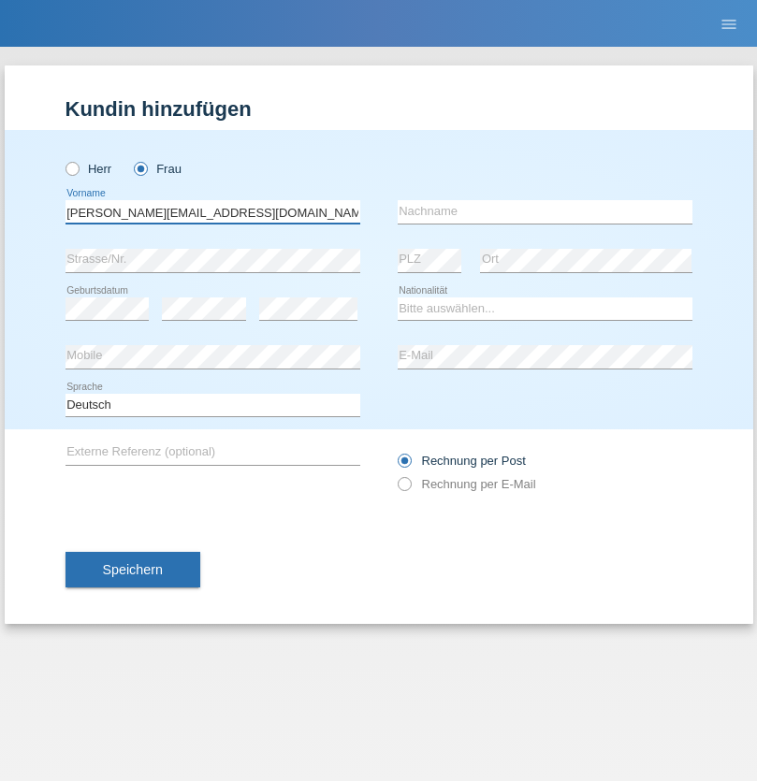
type input "Jasmine.hylaj@gmail.com"
click at [544, 211] on input "text" at bounding box center [545, 211] width 295 height 23
type input "Hylaj"
select select "CH"
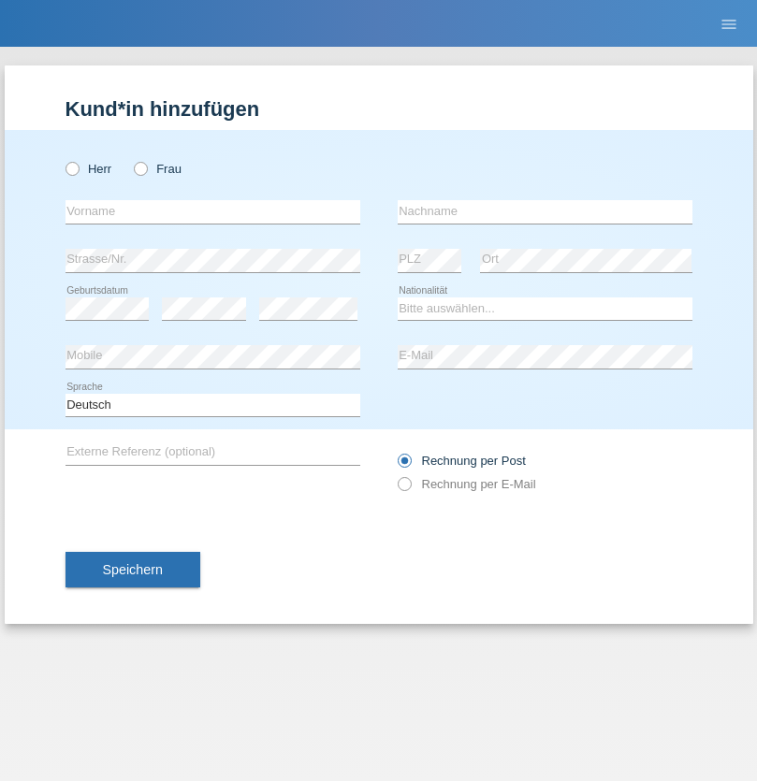
radio input "true"
click at [212, 211] on input "text" at bounding box center [212, 211] width 295 height 23
type input "luka"
click at [544, 211] on input "text" at bounding box center [545, 211] width 295 height 23
type input "kocic"
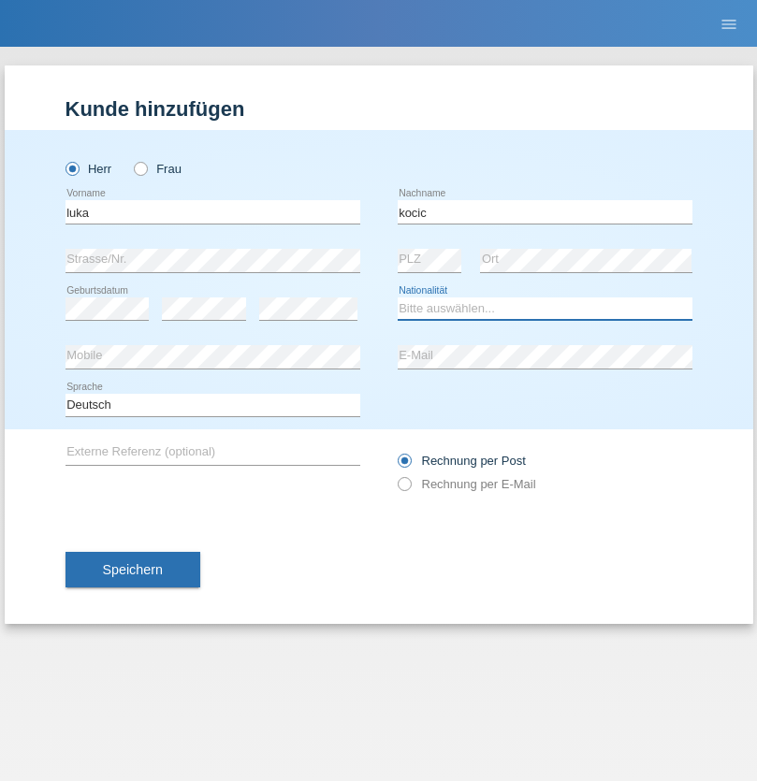
select select "RS"
select select "C"
select select "21"
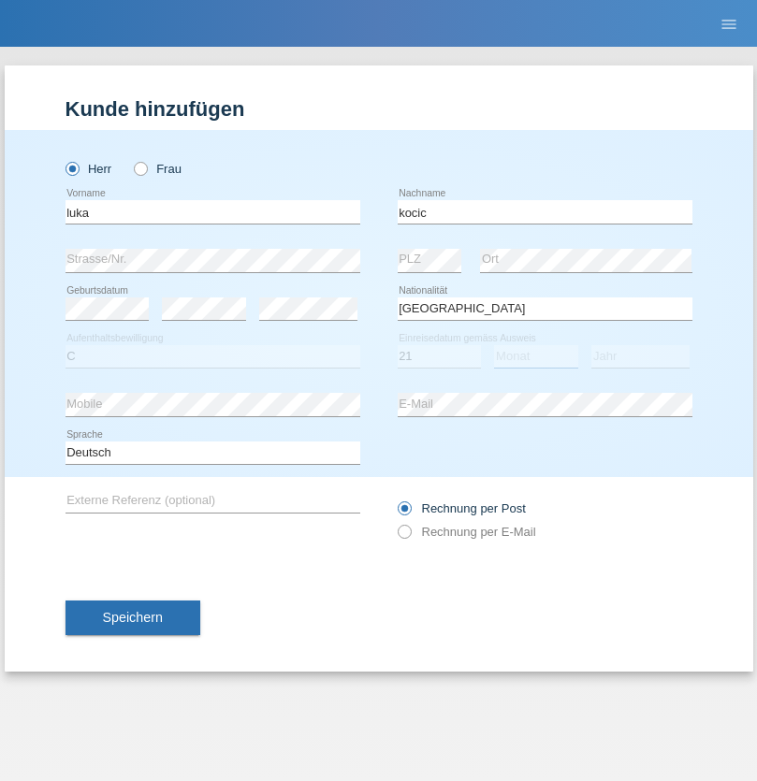
select select "04"
select select "1999"
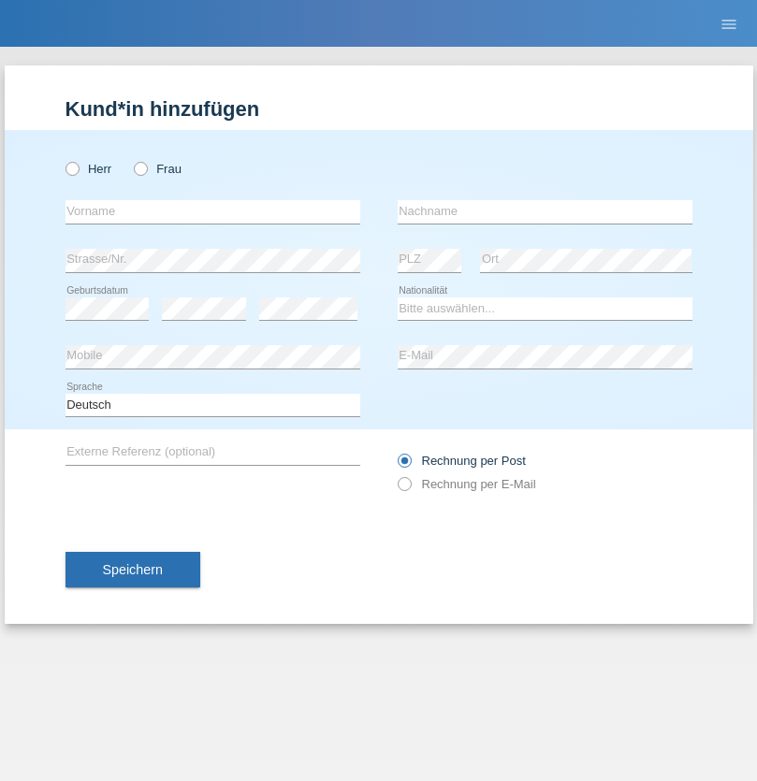
radio input "true"
click at [212, 211] on input "text" at bounding box center [212, 211] width 295 height 23
type input "Marian"
click at [544, 211] on input "text" at bounding box center [545, 211] width 295 height 23
type input "Matusa"
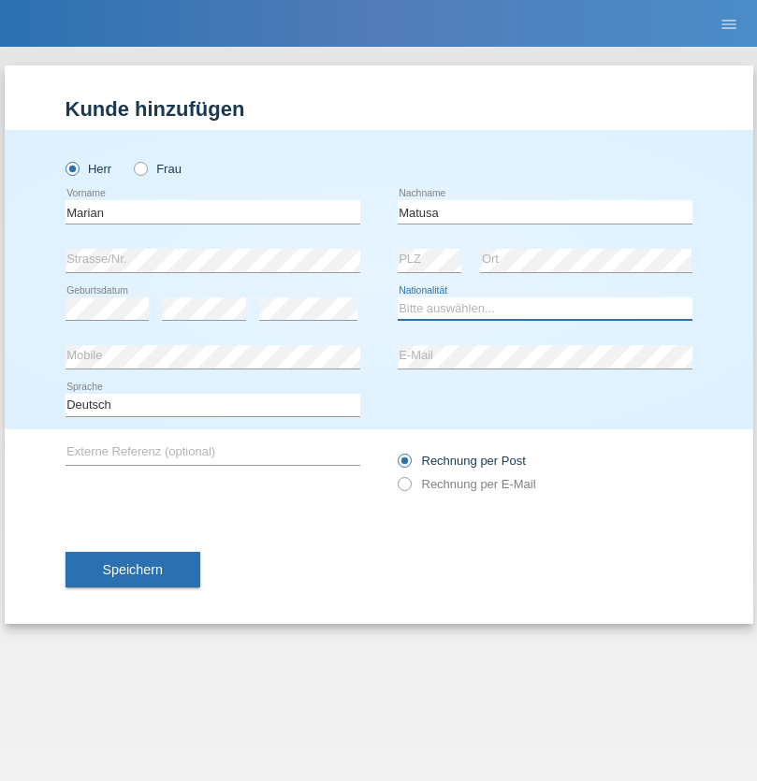
select select "RO"
select select "C"
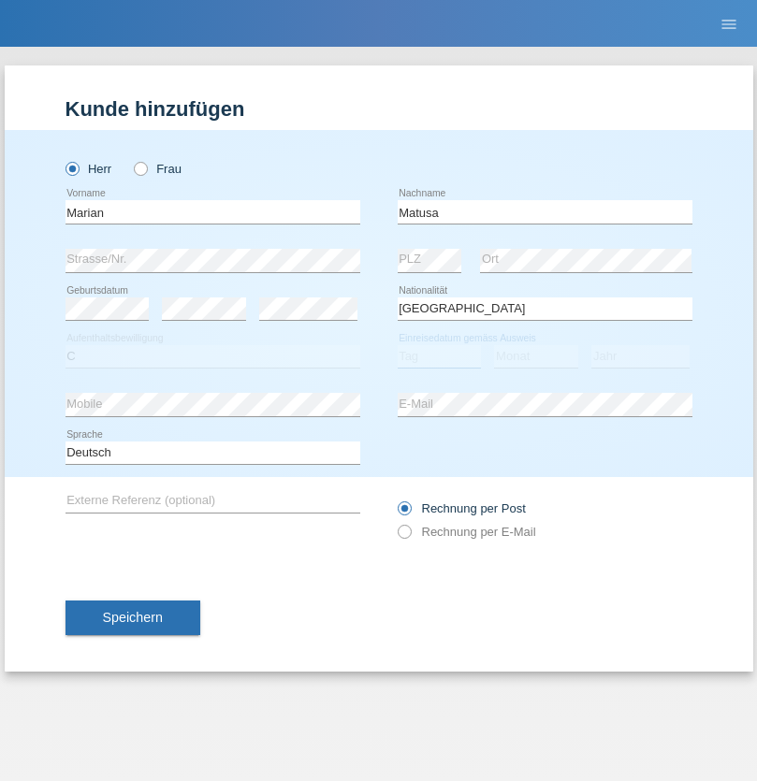
select select "01"
select select "06"
select select "2016"
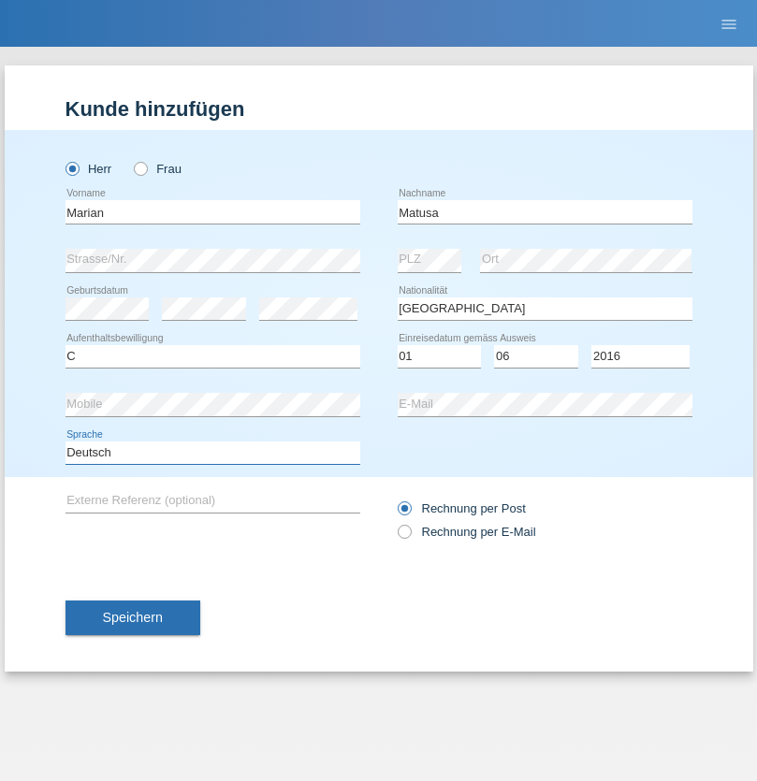
select select "en"
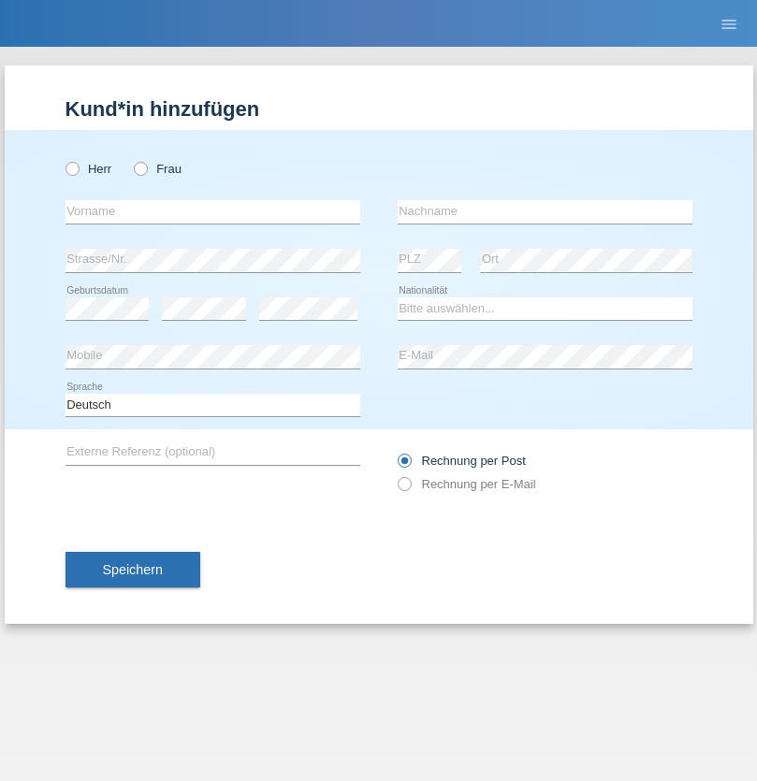
radio input "true"
click at [212, 211] on input "text" at bounding box center [212, 211] width 295 height 23
type input "Marco"
click at [544, 211] on input "text" at bounding box center [545, 211] width 295 height 23
type input "Weinlein"
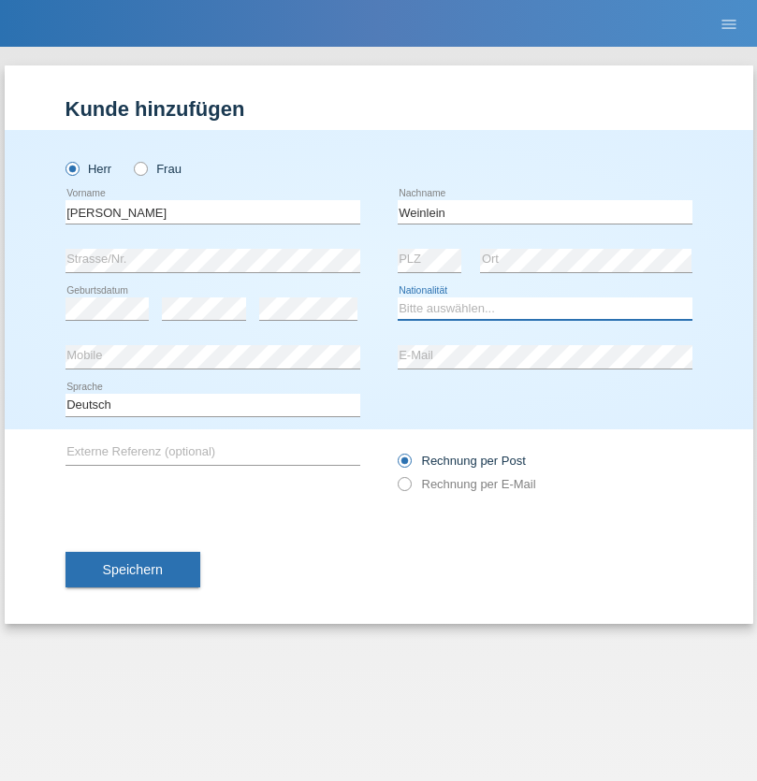
select select "CH"
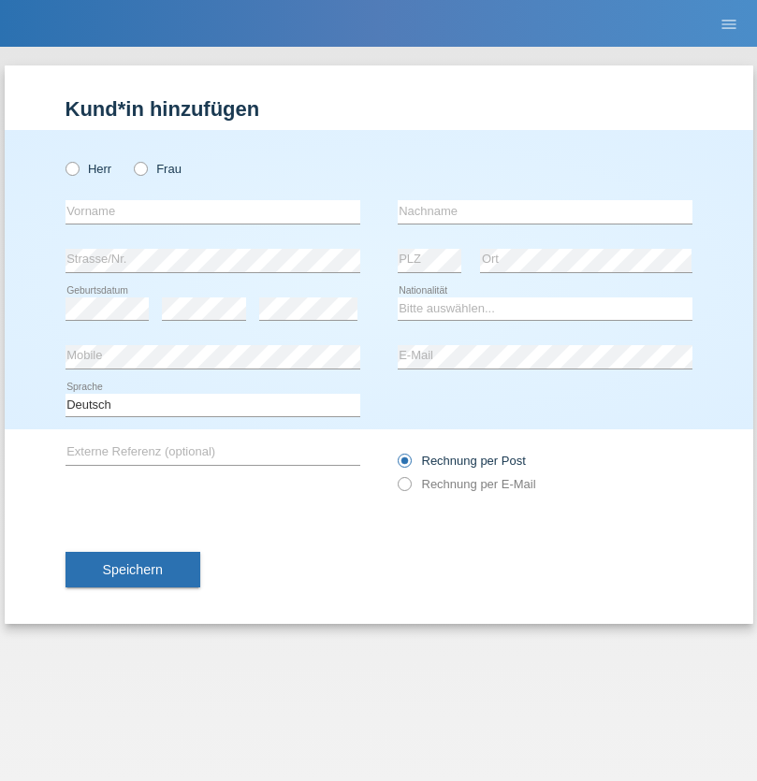
radio input "true"
click at [212, 211] on input "text" at bounding box center [212, 211] width 295 height 23
type input "Jashari lmeri"
click at [544, 211] on input "text" at bounding box center [545, 211] width 295 height 23
type input "Rabije"
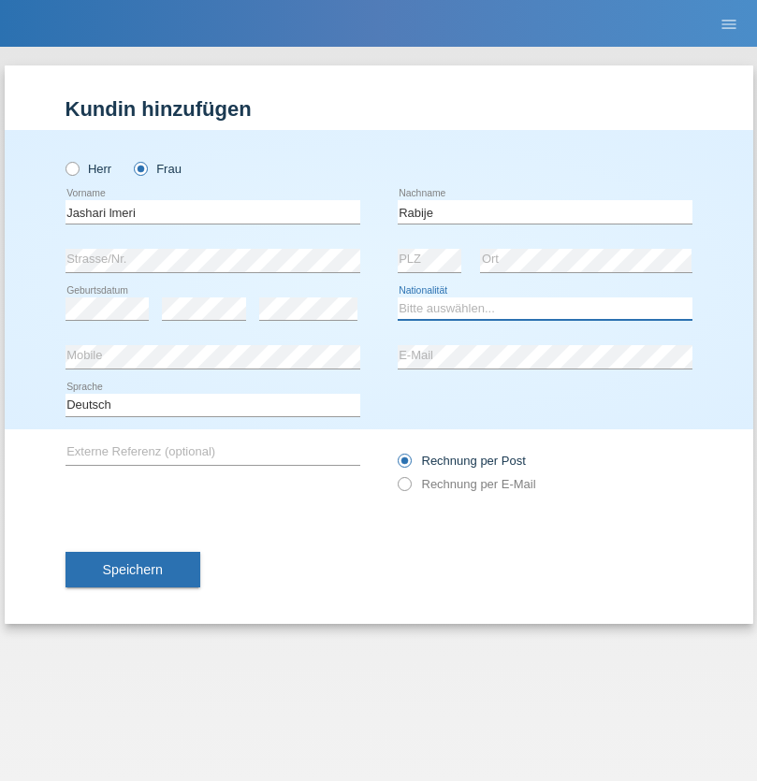
select select "CH"
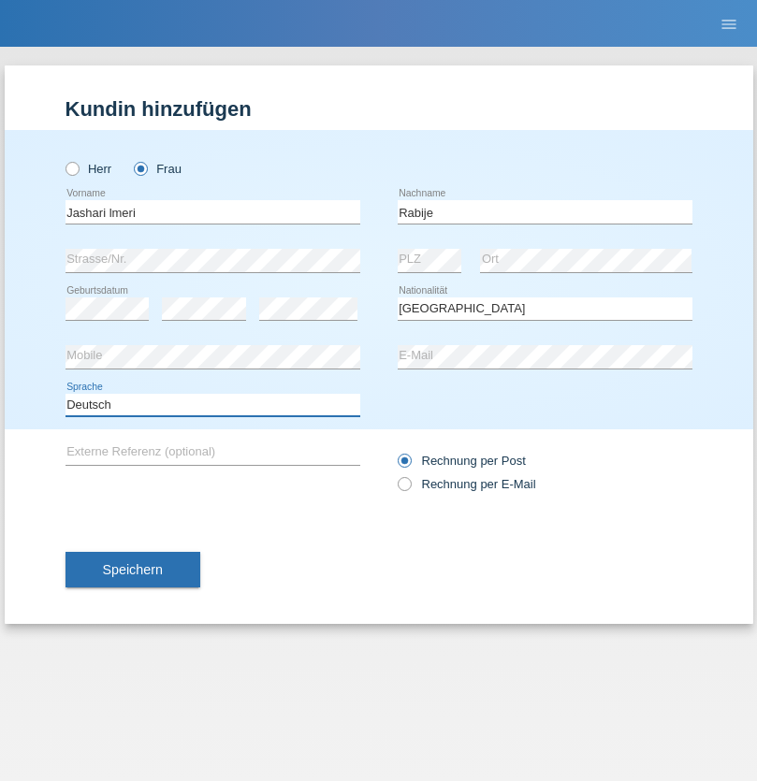
select select "en"
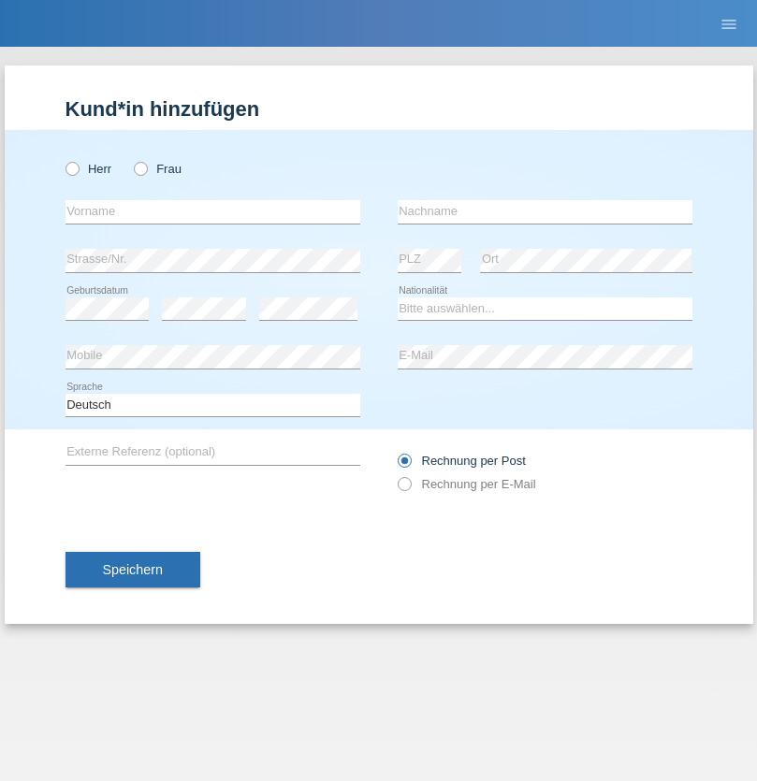
radio input "true"
click at [212, 211] on input "text" at bounding box center [212, 211] width 295 height 23
type input "firat"
click at [544, 211] on input "text" at bounding box center [545, 211] width 295 height 23
type input "kara"
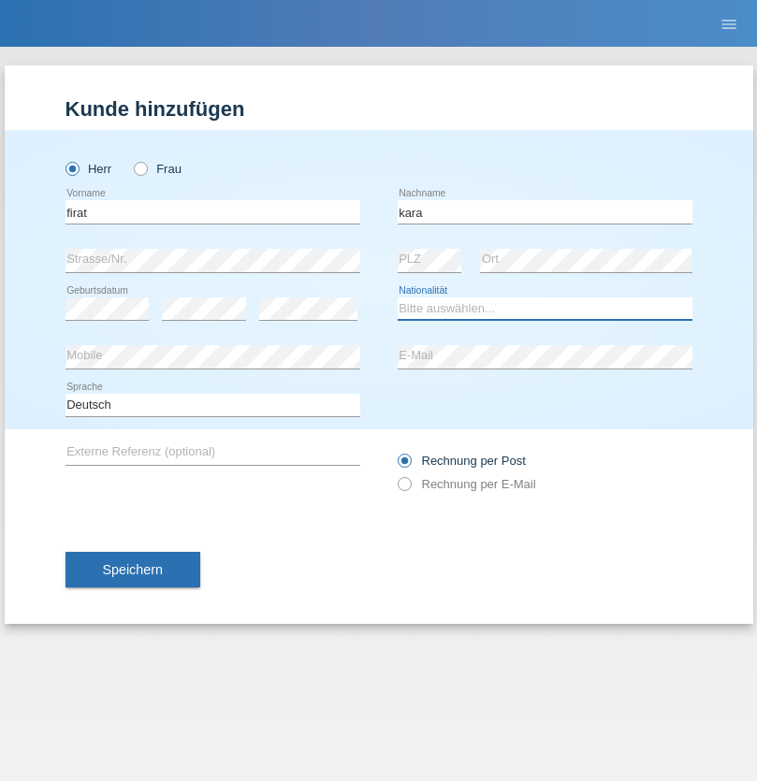
select select "CH"
radio input "true"
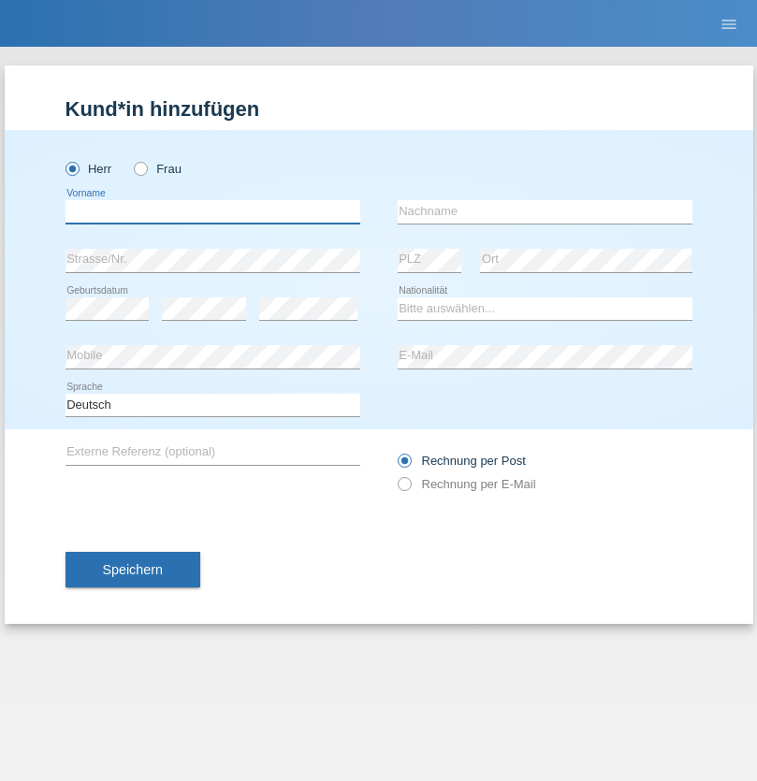
click at [212, 211] on input "text" at bounding box center [212, 211] width 295 height 23
type input "Gigov"
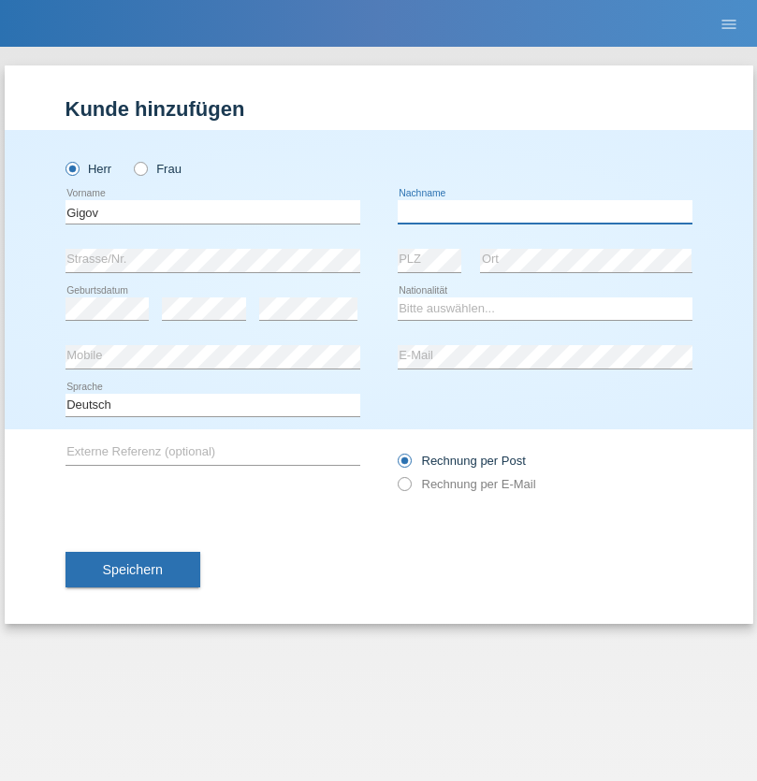
click at [544, 211] on input "text" at bounding box center [545, 211] width 295 height 23
type input "Zhan"
select select "BG"
select select "C"
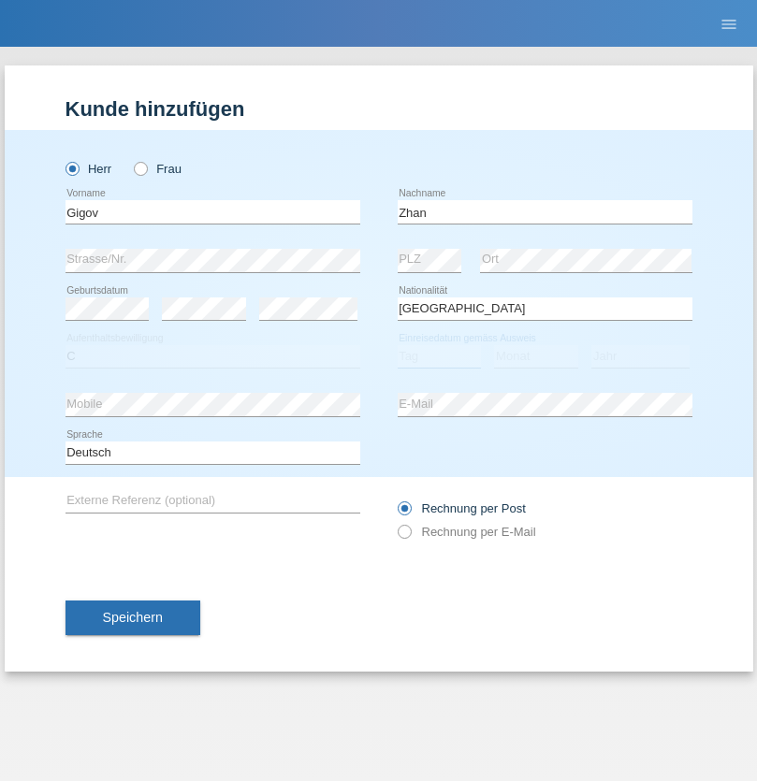
select select "23"
select select "10"
select select "2021"
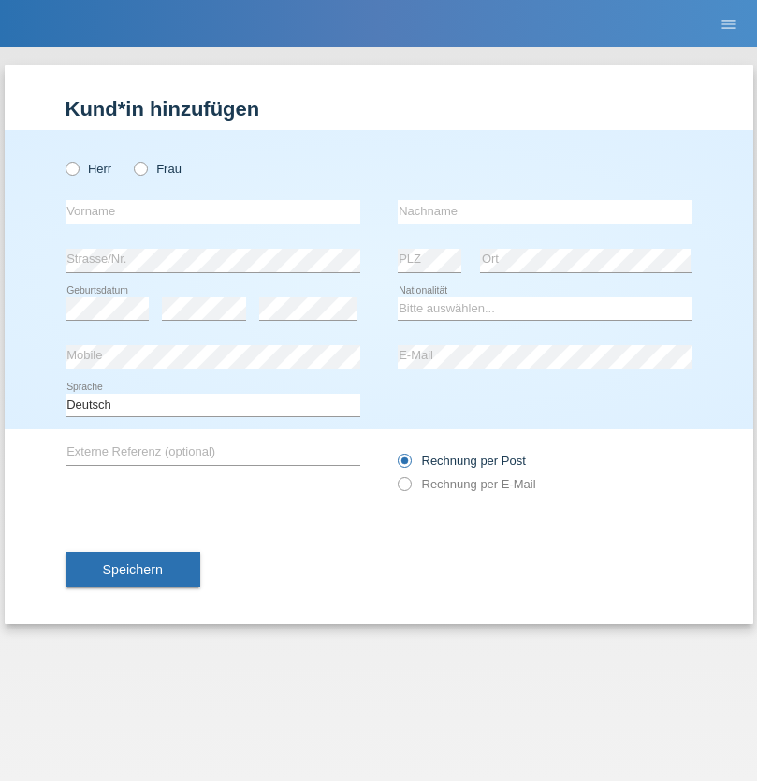
radio input "true"
click at [212, 211] on input "text" at bounding box center [212, 211] width 295 height 23
type input "Amand"
click at [544, 211] on input "text" at bounding box center [545, 211] width 295 height 23
type input "Pires"
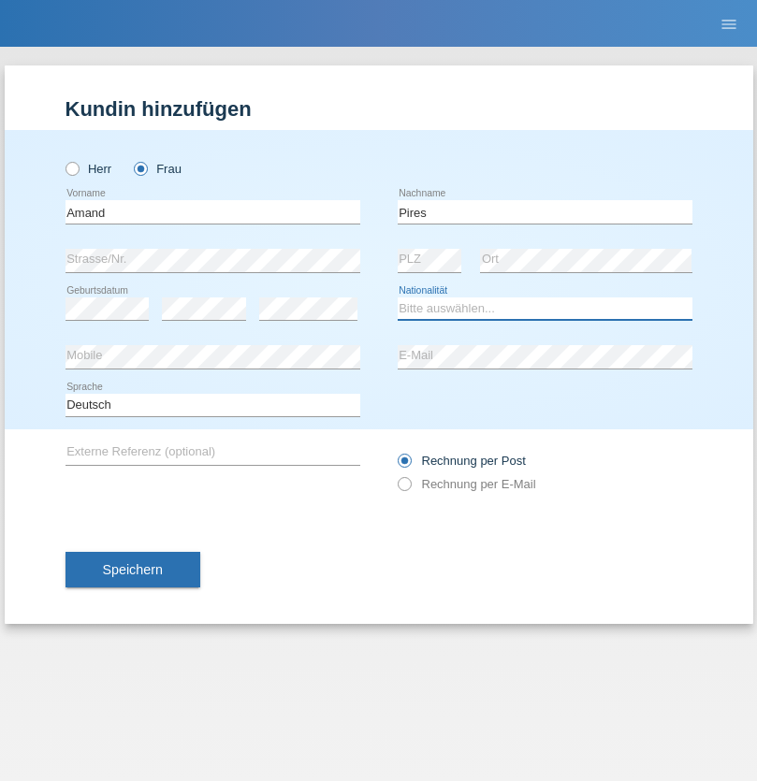
select select "CH"
radio input "true"
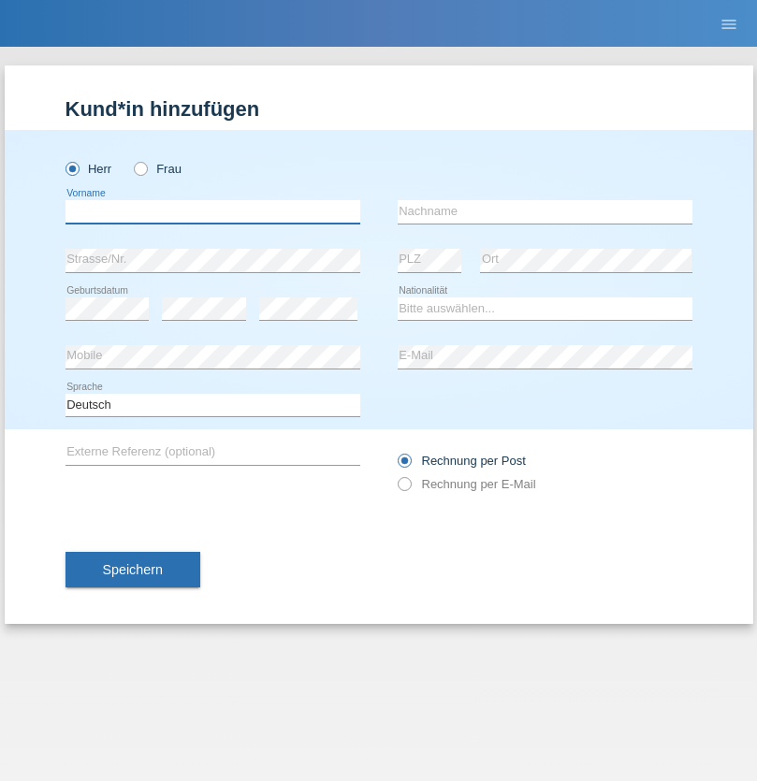
click at [212, 211] on input "text" at bounding box center [212, 211] width 295 height 23
type input "[PERSON_NAME]"
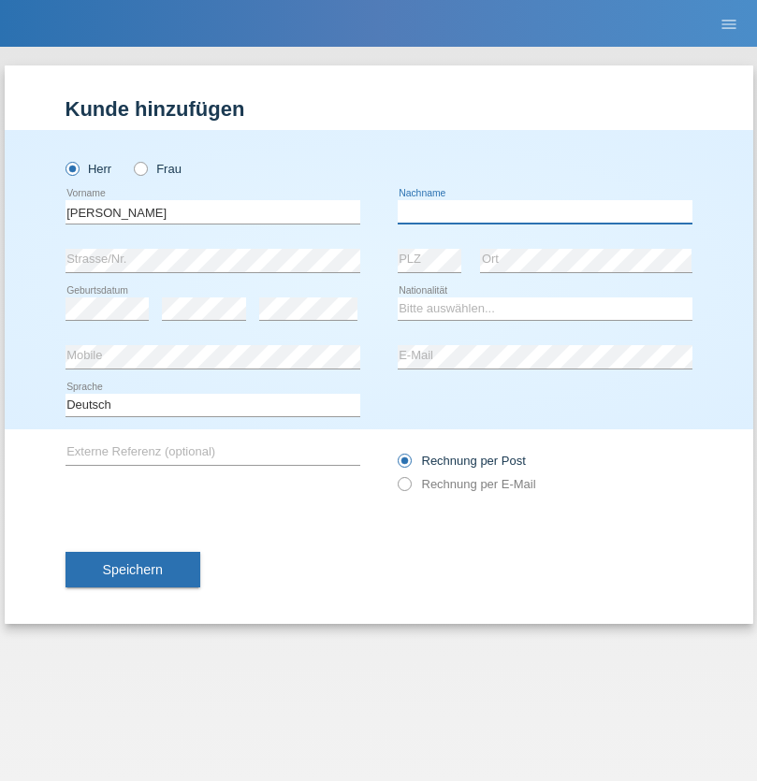
click at [544, 211] on input "text" at bounding box center [545, 211] width 295 height 23
type input "Saidi"
select select "CH"
radio input "true"
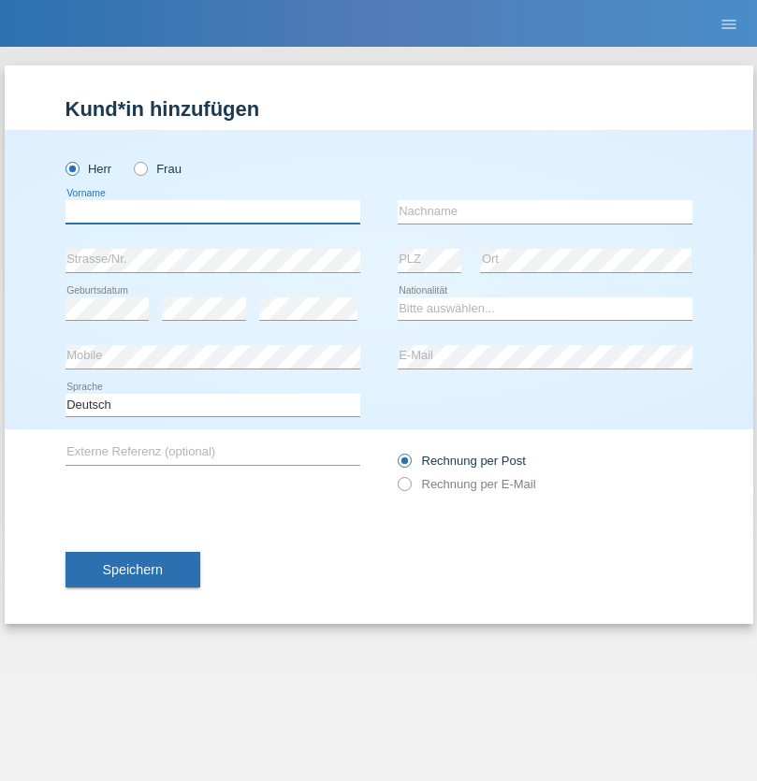
click at [212, 211] on input "text" at bounding box center [212, 211] width 295 height 23
type input "Edinson Maurício"
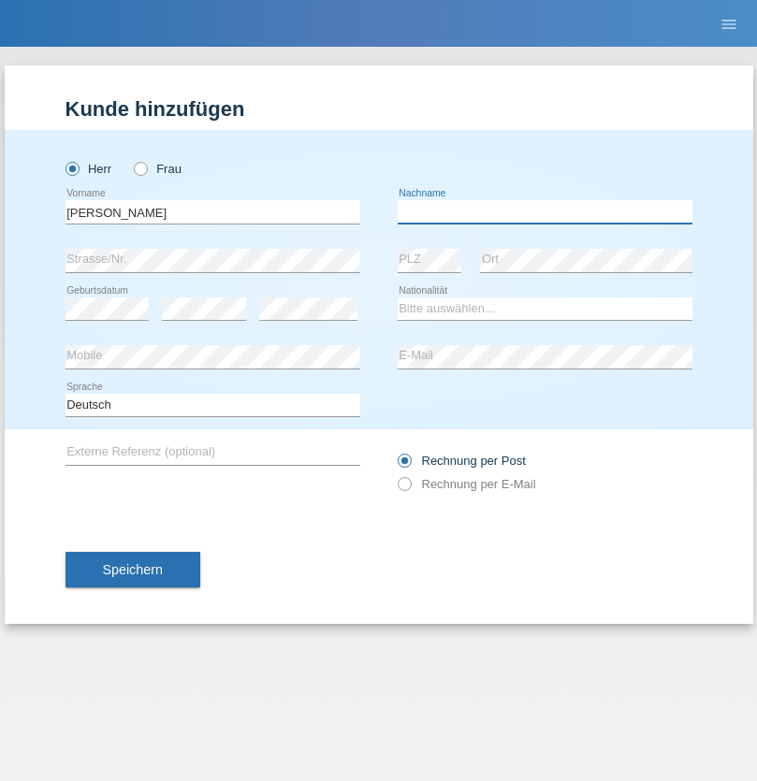
click at [544, 211] on input "text" at bounding box center [545, 211] width 295 height 23
type input "Branquinho Alexander"
select select "PT"
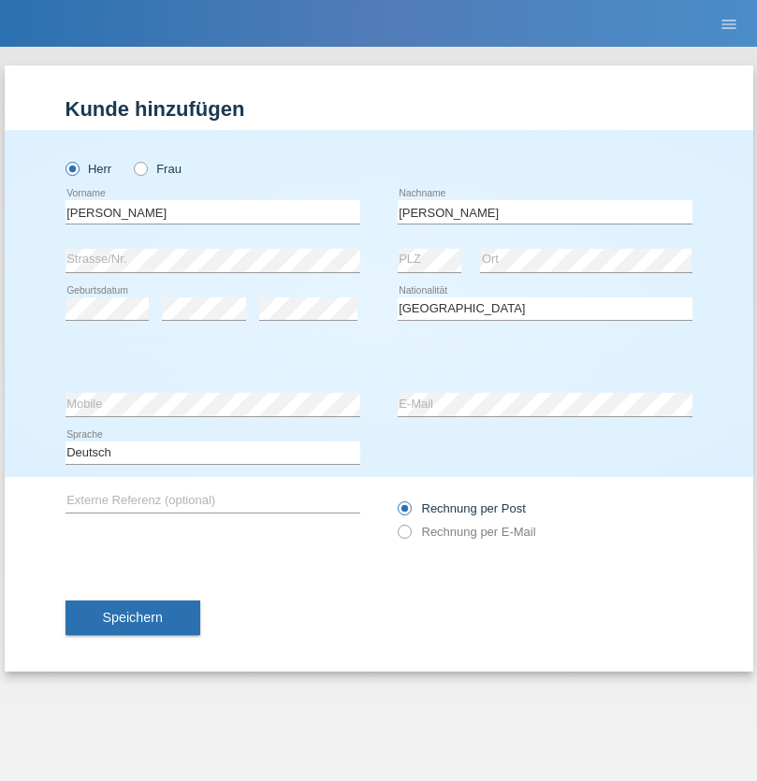
select select "C"
select select "23"
select select "08"
select select "2021"
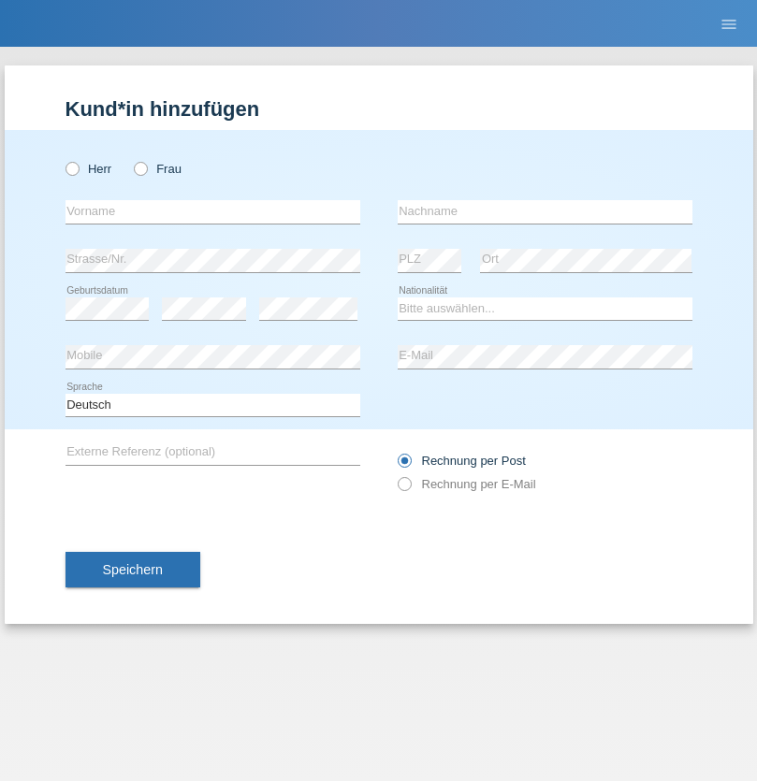
radio input "true"
click at [212, 211] on input "text" at bounding box center [212, 211] width 295 height 23
type input "[PERSON_NAME]"
click at [544, 211] on input "text" at bounding box center [545, 211] width 295 height 23
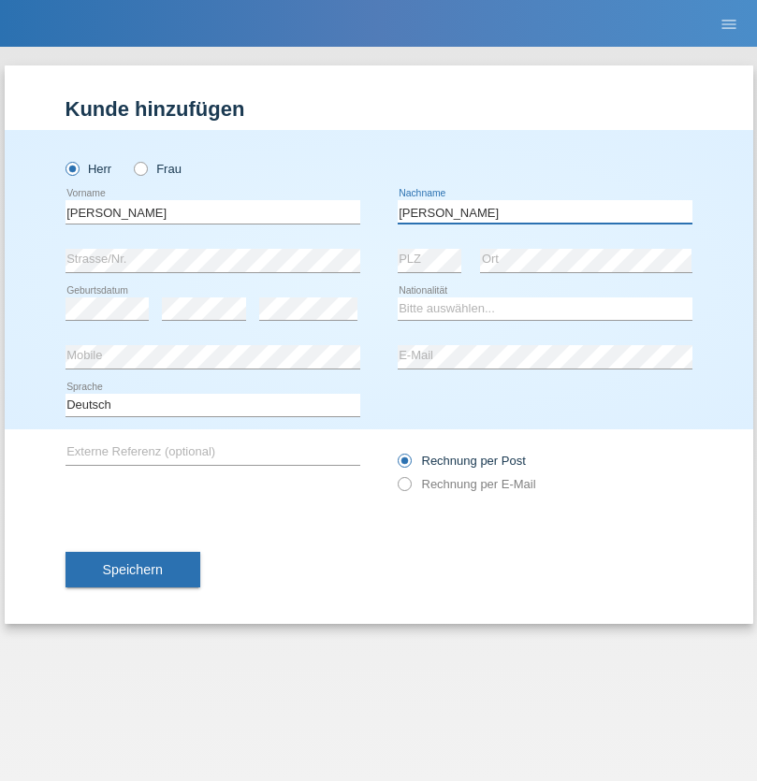
type input "[PERSON_NAME]"
select select "CH"
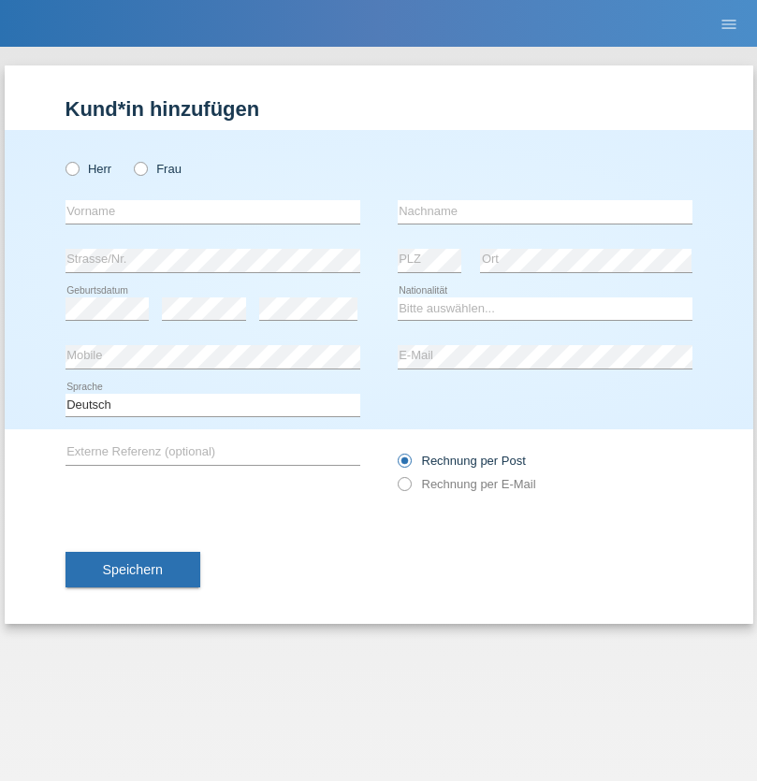
radio input "true"
click at [212, 211] on input "text" at bounding box center [212, 211] width 295 height 23
type input "Szilvia"
click at [544, 211] on input "text" at bounding box center [545, 211] width 295 height 23
type input "Olakh"
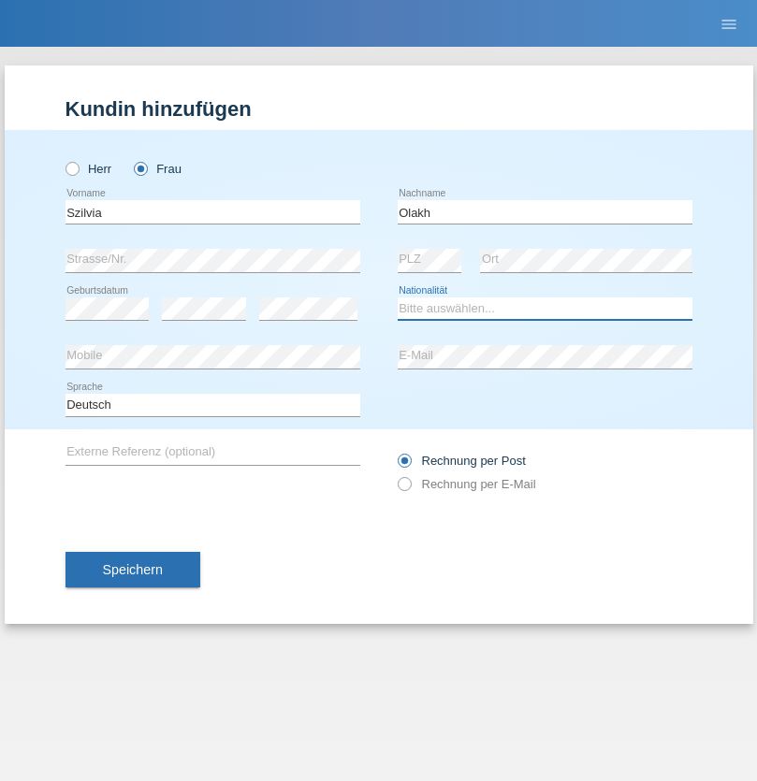
select select "UA"
select select "C"
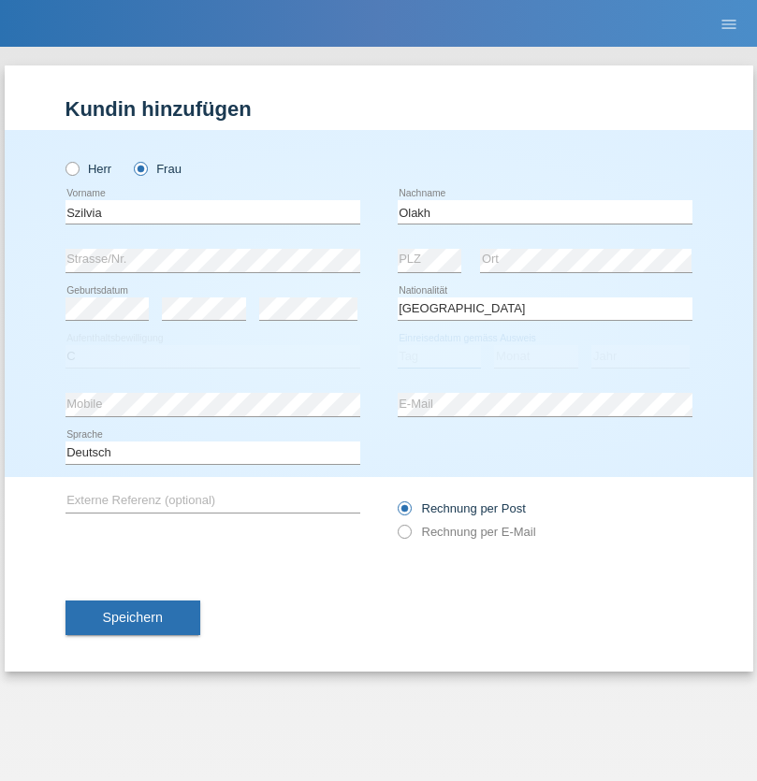
select select "16"
select select "09"
select select "2021"
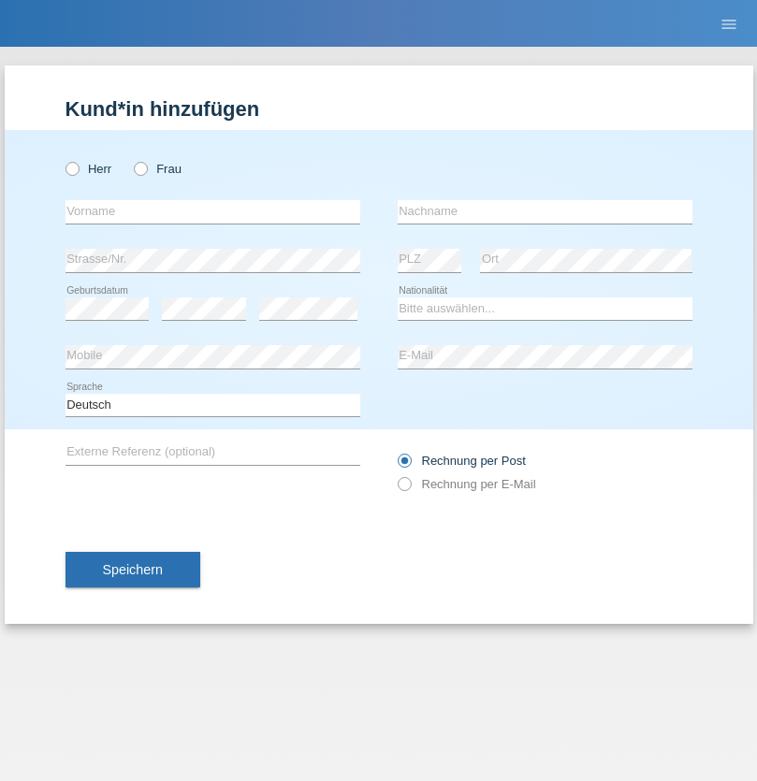
radio input "true"
click at [212, 211] on input "text" at bounding box center [212, 211] width 295 height 23
type input "Asrit"
click at [544, 211] on input "text" at bounding box center [545, 211] width 295 height 23
type input "Kupa"
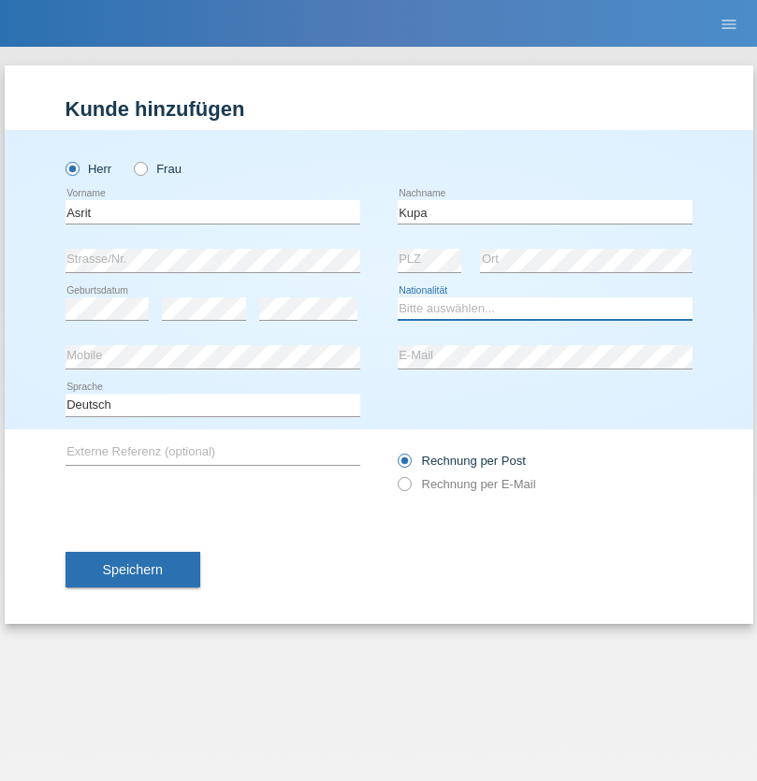
select select "MK"
select select "C"
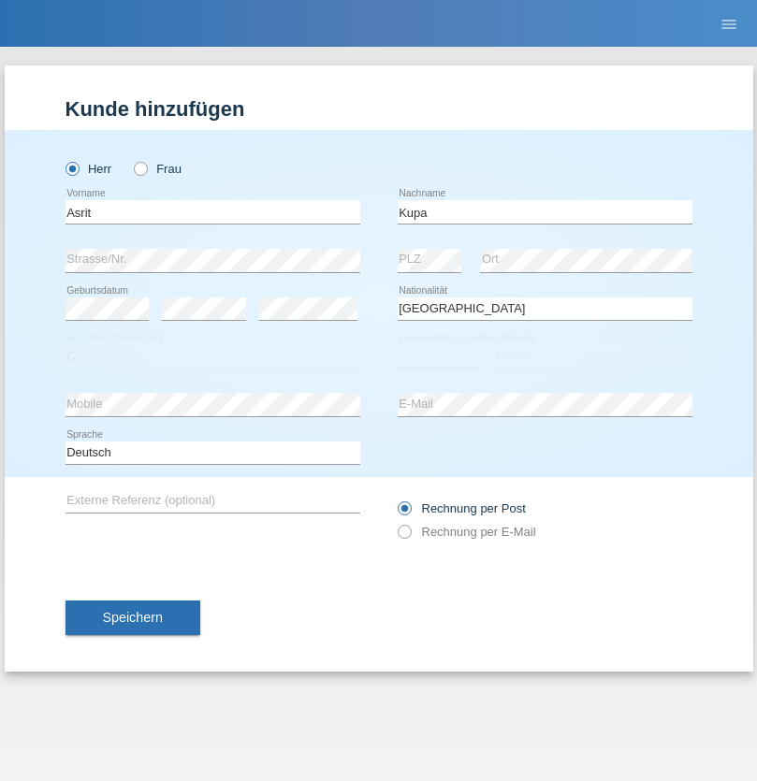
select select "27"
select select "05"
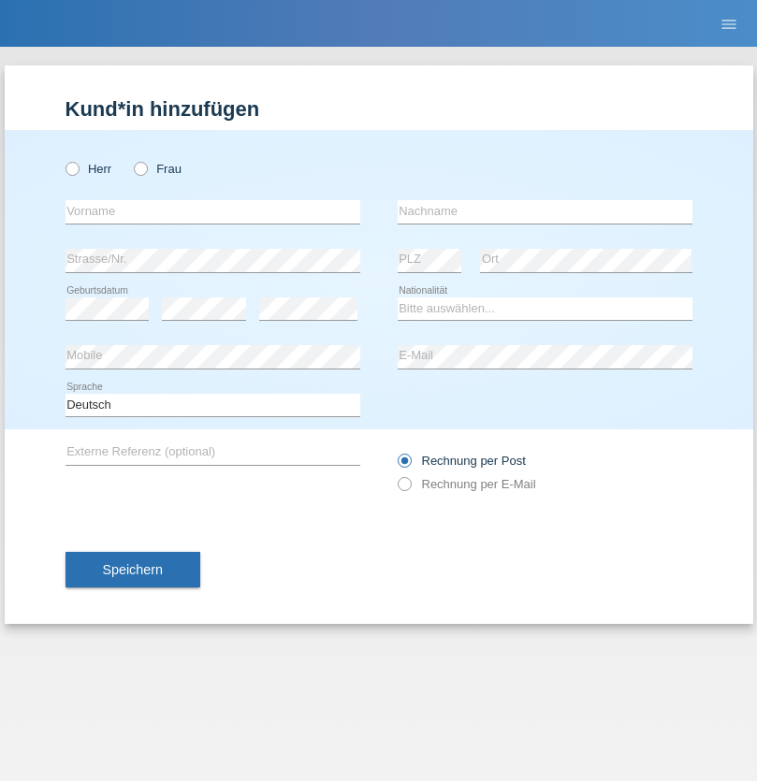
radio input "true"
click at [212, 211] on input "text" at bounding box center [212, 211] width 295 height 23
type input "[PERSON_NAME]"
click at [544, 211] on input "text" at bounding box center [545, 211] width 295 height 23
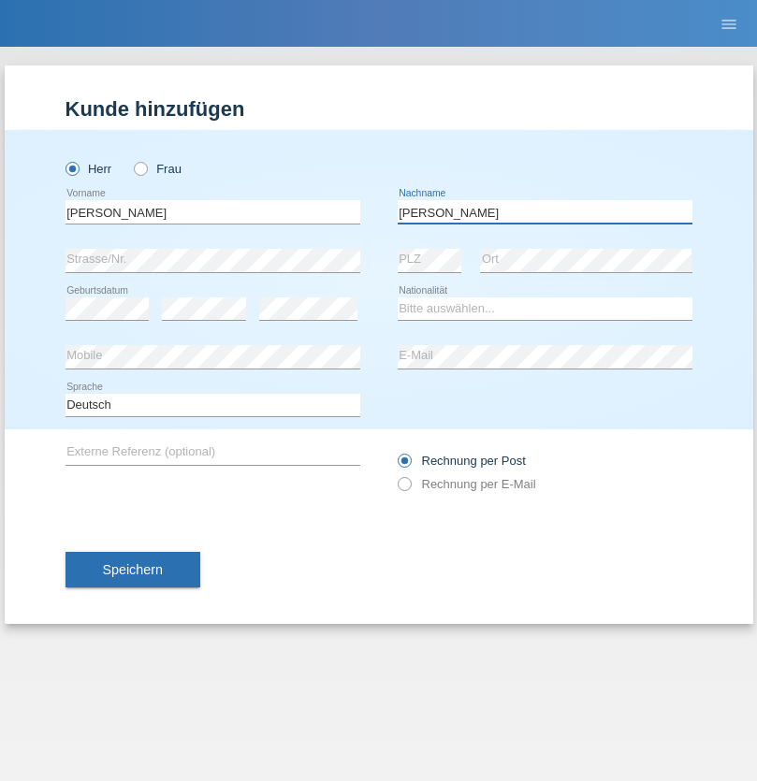
type input "[PERSON_NAME]"
select select "SY"
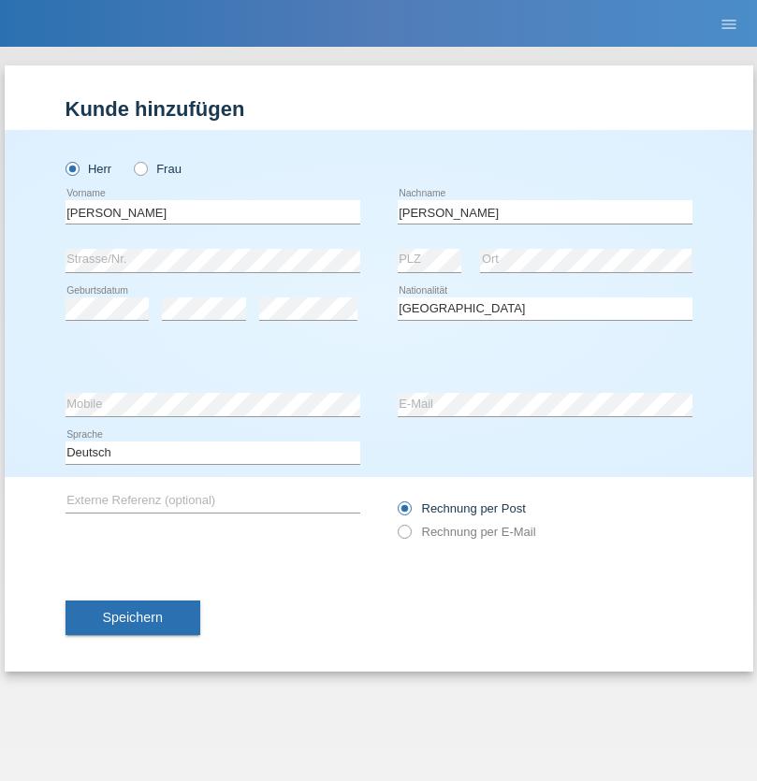
select select "C"
select select "16"
select select "09"
select select "2021"
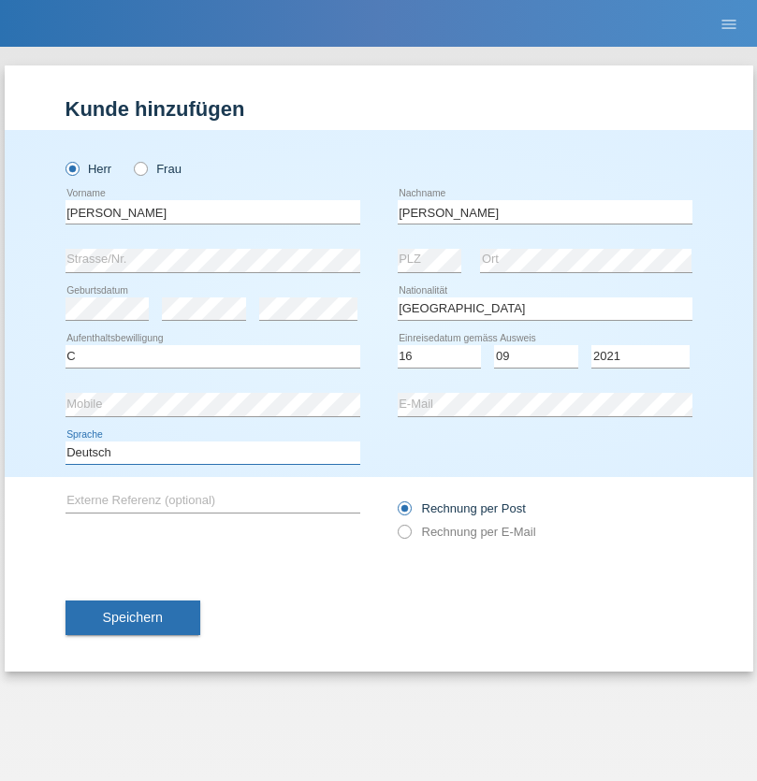
select select "en"
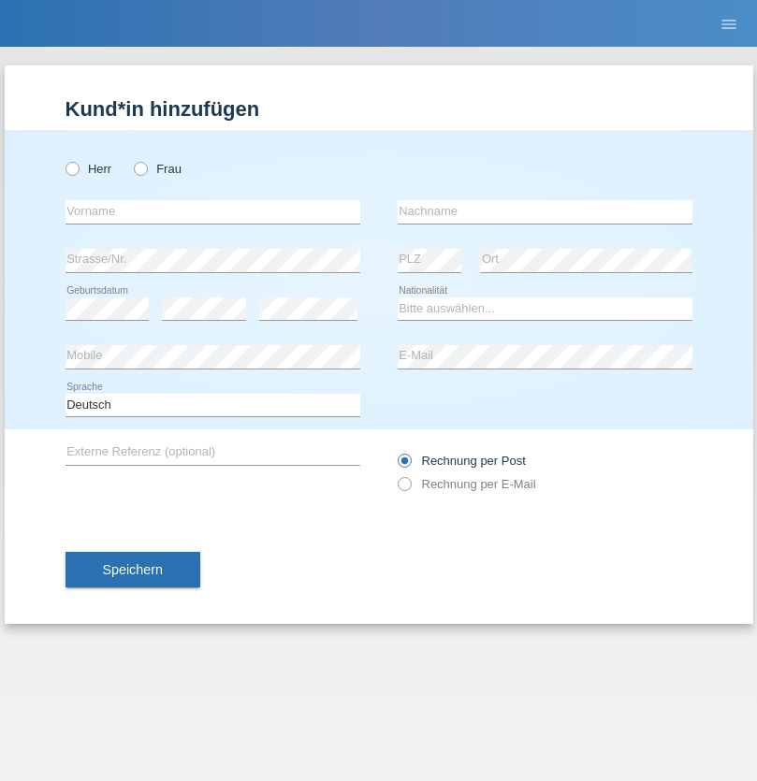
radio input "true"
select select "CH"
radio input "true"
click at [212, 211] on input "text" at bounding box center [212, 211] width 295 height 23
type input "[PERSON_NAME]"
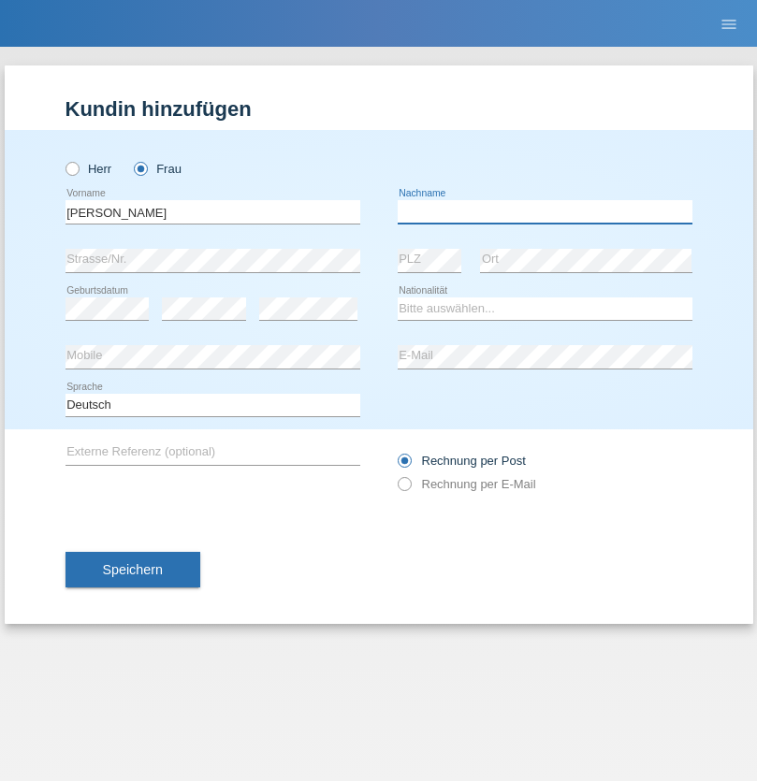
click at [544, 211] on input "text" at bounding box center [545, 211] width 295 height 23
type input "Bacic"
select select "CH"
